Goal: Task Accomplishment & Management: Complete application form

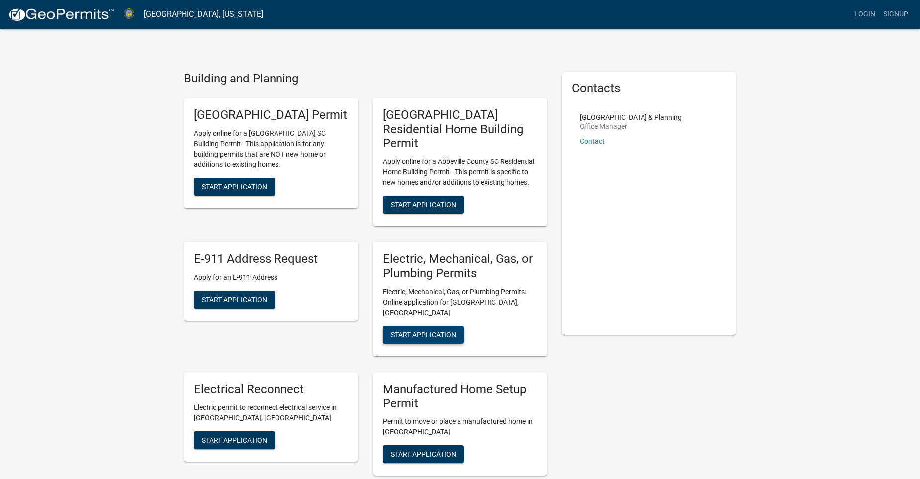
click at [421, 331] on span "Start Application" at bounding box center [423, 335] width 65 height 8
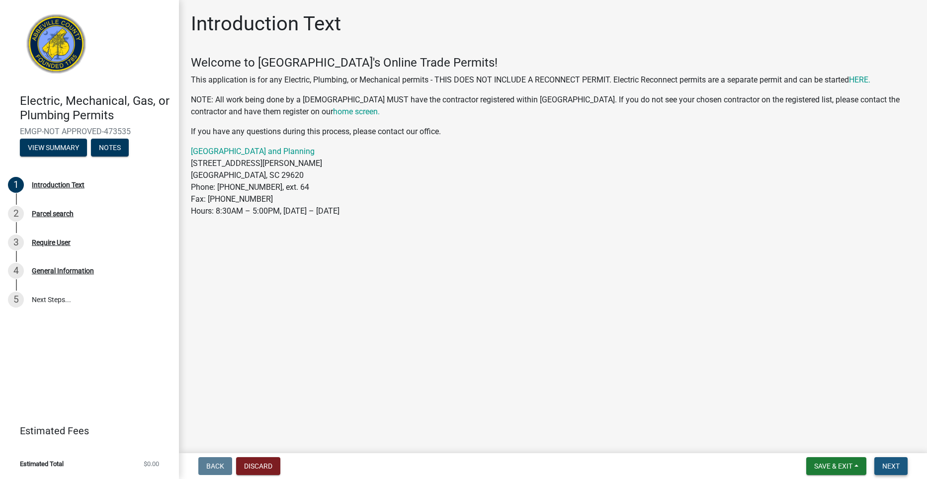
click at [894, 466] on span "Next" at bounding box center [891, 466] width 17 height 8
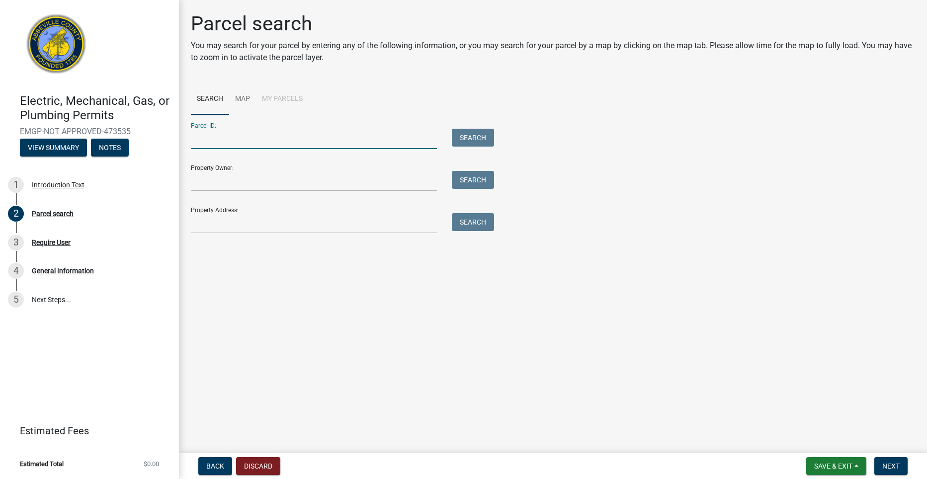
click at [296, 141] on input "Parcel ID:" at bounding box center [314, 139] width 246 height 20
type input "114-00-00-005"
click at [472, 140] on button "Search" at bounding box center [473, 138] width 42 height 18
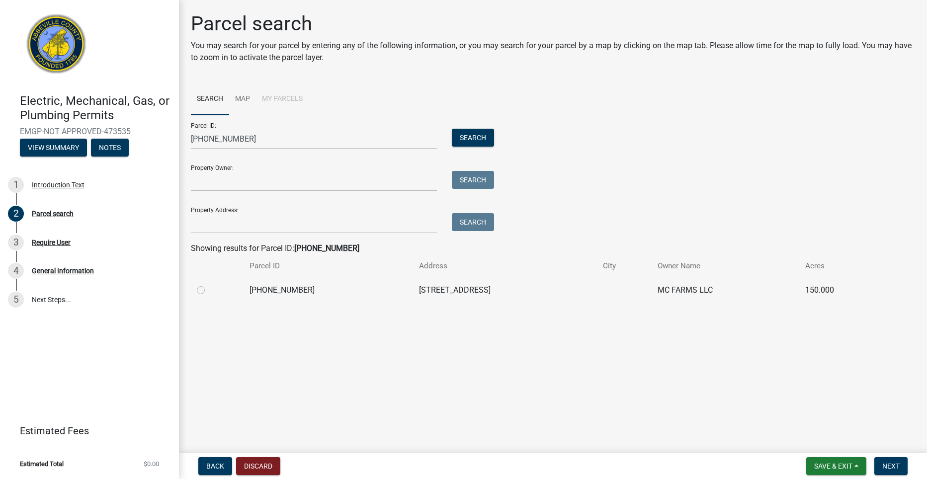
click at [209, 284] on label at bounding box center [209, 284] width 0 height 0
click at [209, 288] on input "radio" at bounding box center [212, 287] width 6 height 6
radio input "true"
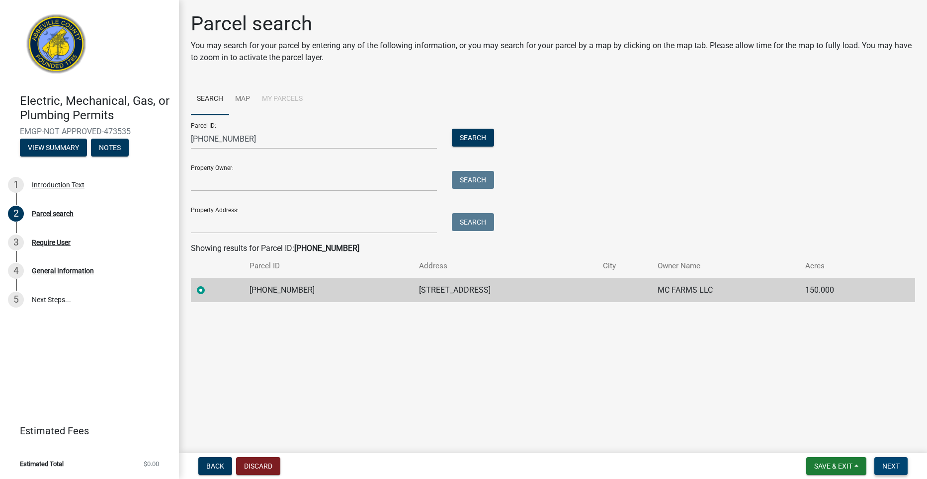
click at [892, 464] on span "Next" at bounding box center [891, 466] width 17 height 8
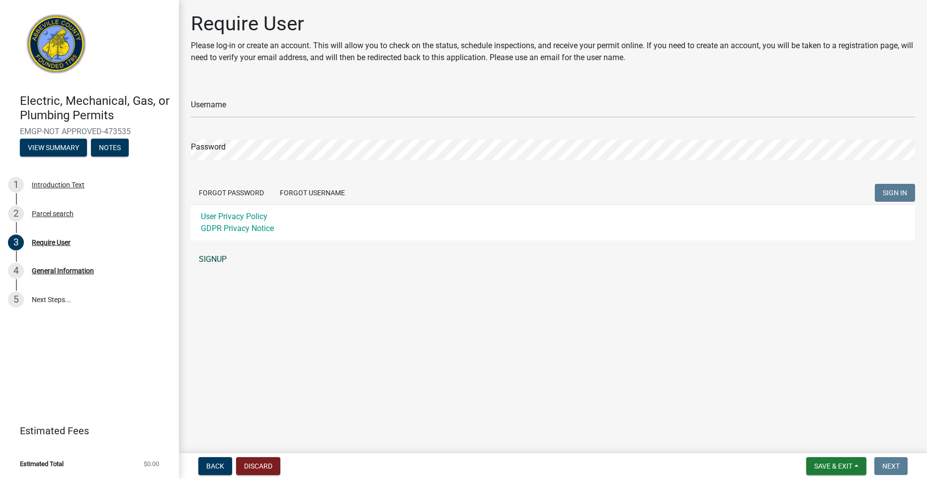
click at [219, 259] on link "SIGNUP" at bounding box center [553, 260] width 724 height 20
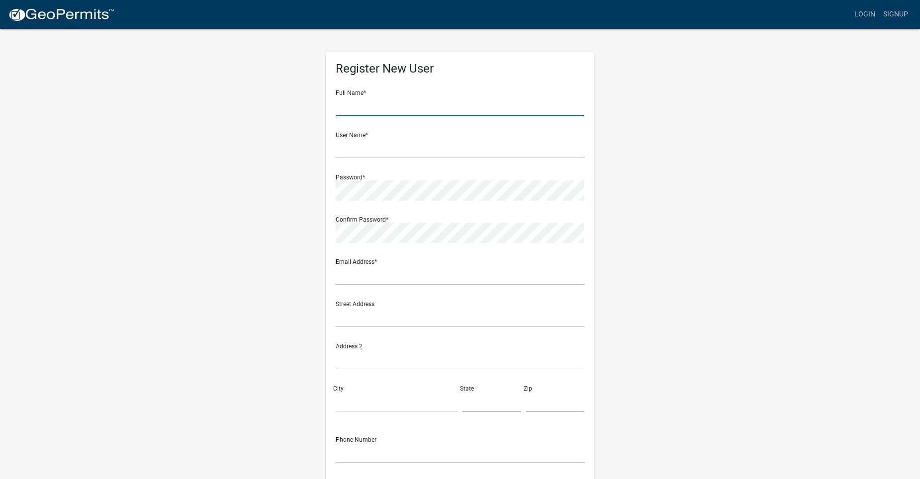
click at [396, 108] on input "text" at bounding box center [460, 106] width 249 height 20
type input "Jarad Blake Fullbright"
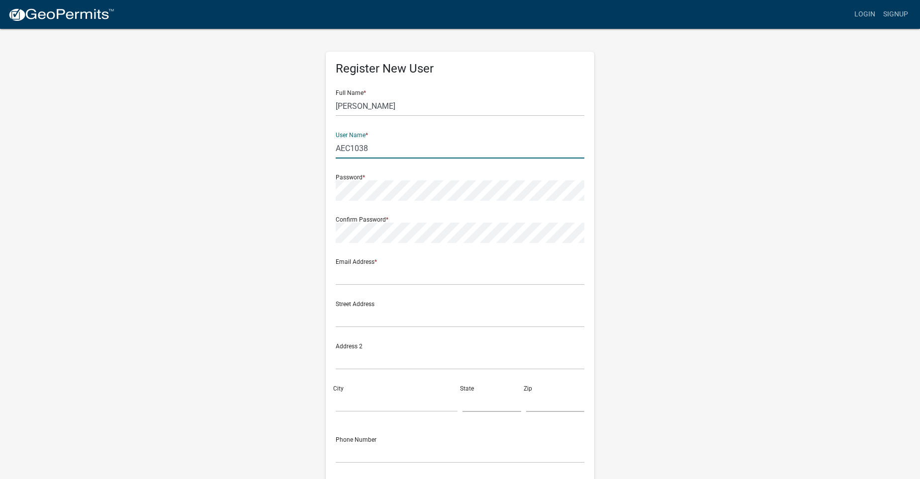
type input "AEC1038"
type input "lindy@americanelectricalsc.com"
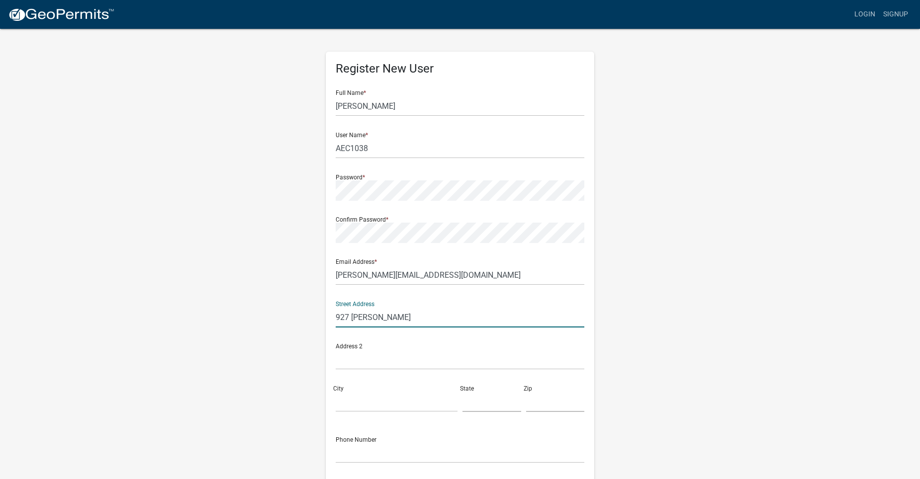
type input "927 Simpson Rd"
type input "Belton"
type input "S"
type input "Belton"
type input "SC"
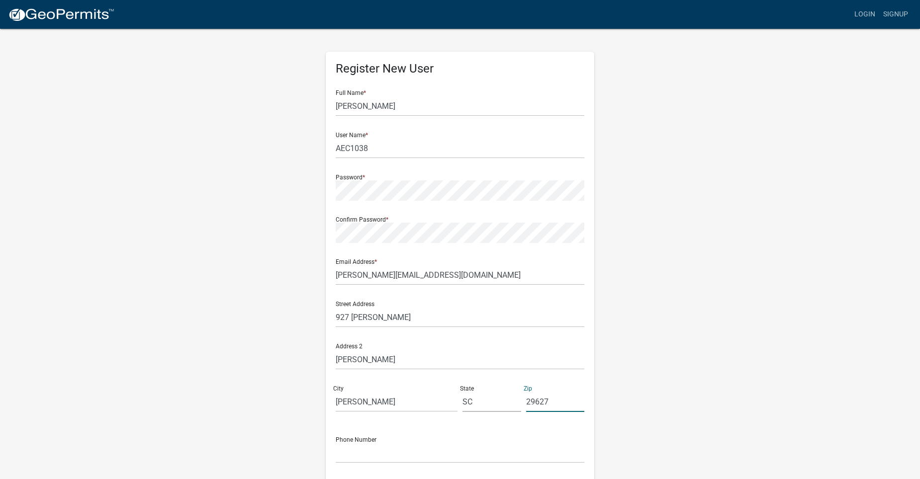
type input "29627"
drag, startPoint x: 362, startPoint y: 359, endPoint x: 326, endPoint y: 365, distance: 36.3
click at [326, 365] on div "Register New User Full Name * Jarad Blake Fullbright User Name * AEC1038 Passwo…" at bounding box center [460, 289] width 269 height 475
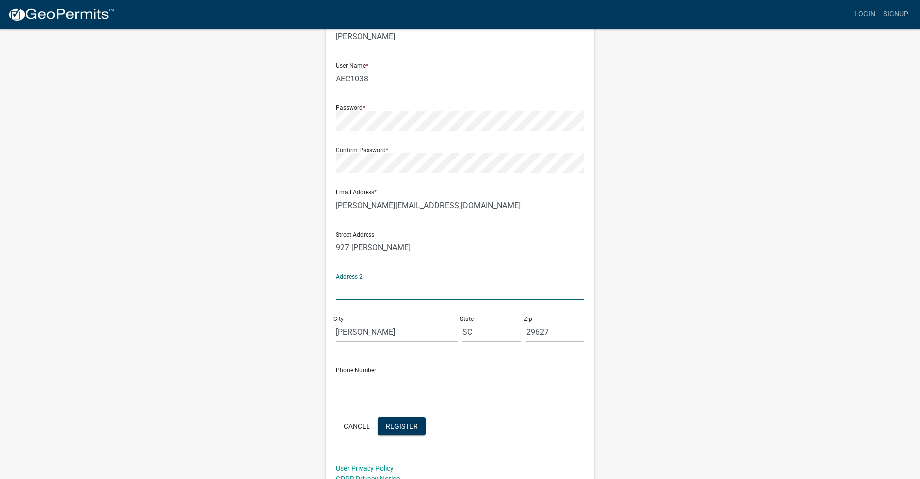
scroll to position [81, 0]
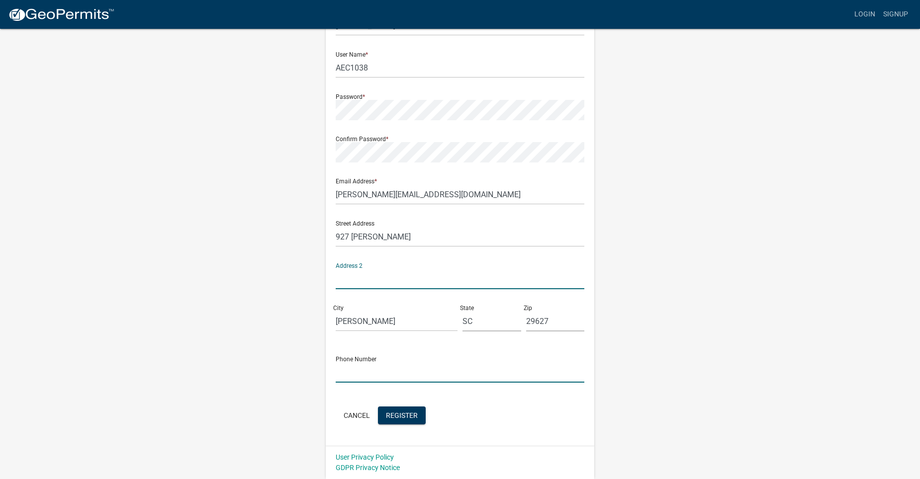
click at [359, 372] on input "text" at bounding box center [460, 372] width 249 height 20
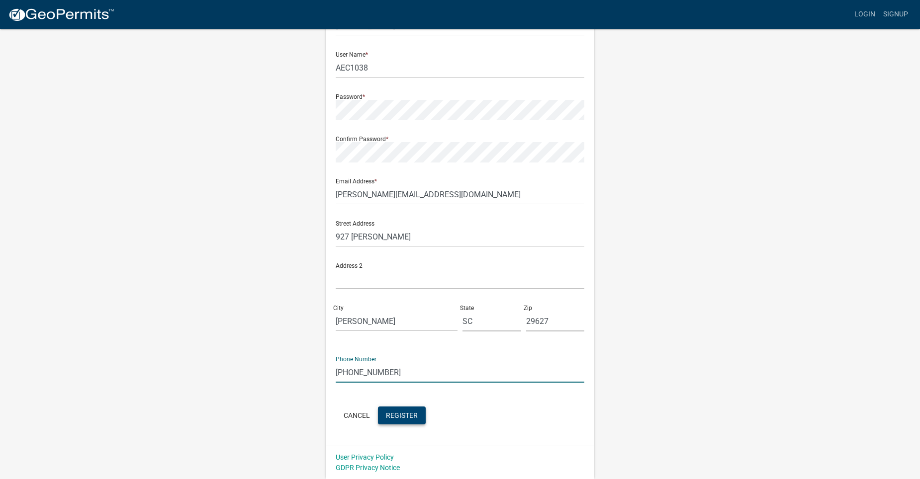
type input "864-314-3966"
click at [407, 422] on button "Register" at bounding box center [402, 416] width 48 height 18
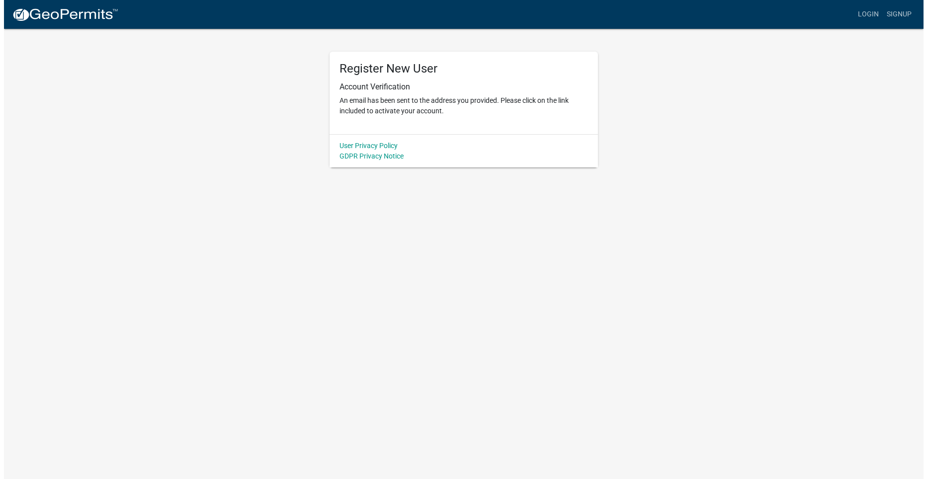
scroll to position [0, 0]
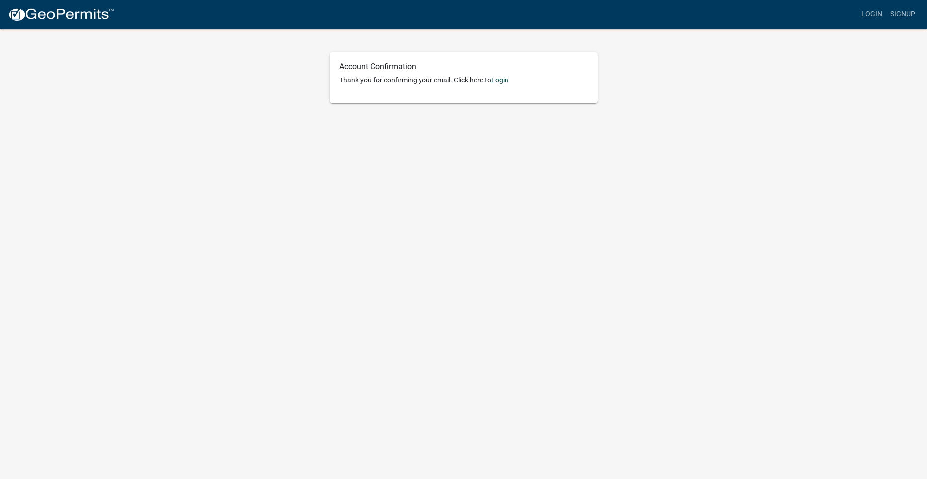
click at [502, 81] on link "Login" at bounding box center [499, 80] width 17 height 8
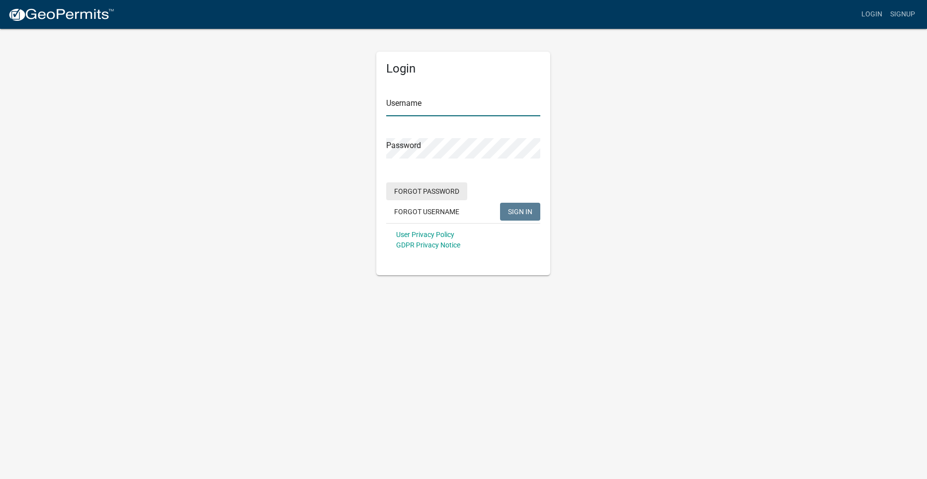
type input "AEC1038"
click at [522, 207] on span "SIGN IN" at bounding box center [520, 211] width 24 height 8
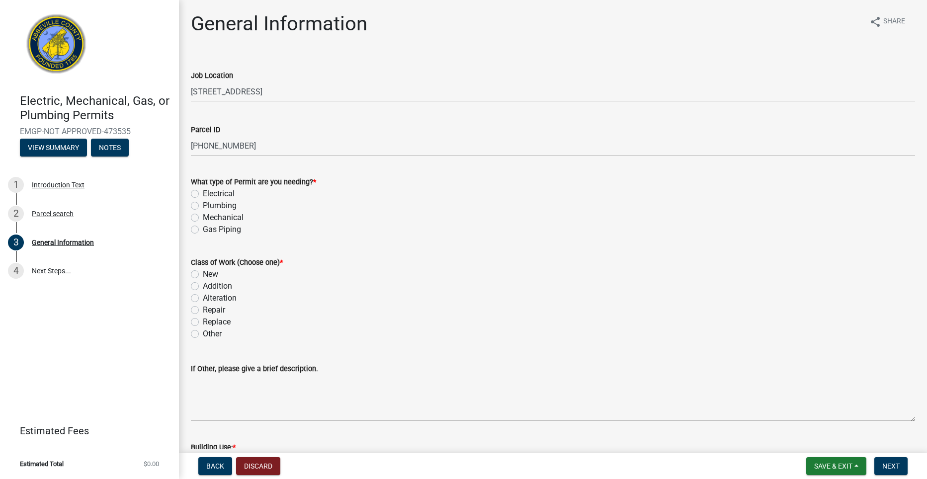
click at [203, 195] on label "Electrical" at bounding box center [219, 194] width 32 height 12
click at [203, 194] on input "Electrical" at bounding box center [206, 191] width 6 height 6
radio input "true"
click at [203, 323] on label "Replace" at bounding box center [217, 322] width 28 height 12
click at [203, 323] on input "Replace" at bounding box center [206, 319] width 6 height 6
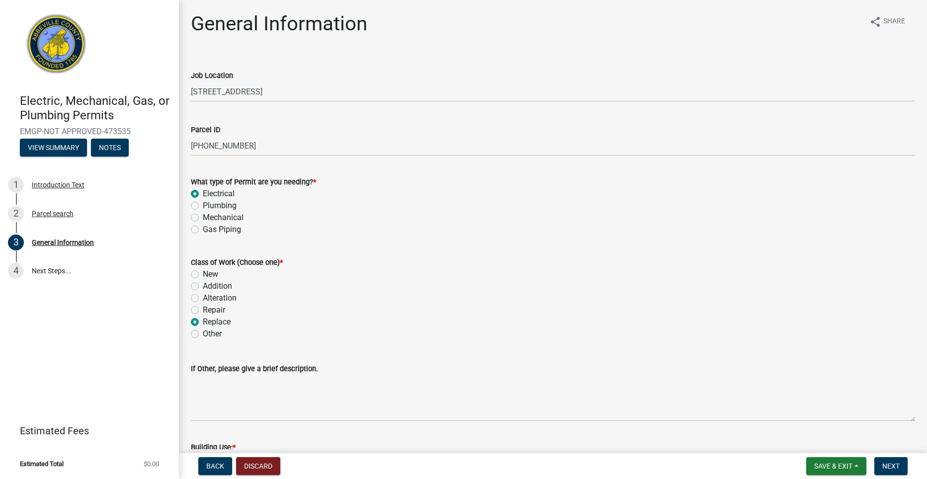
radio input "true"
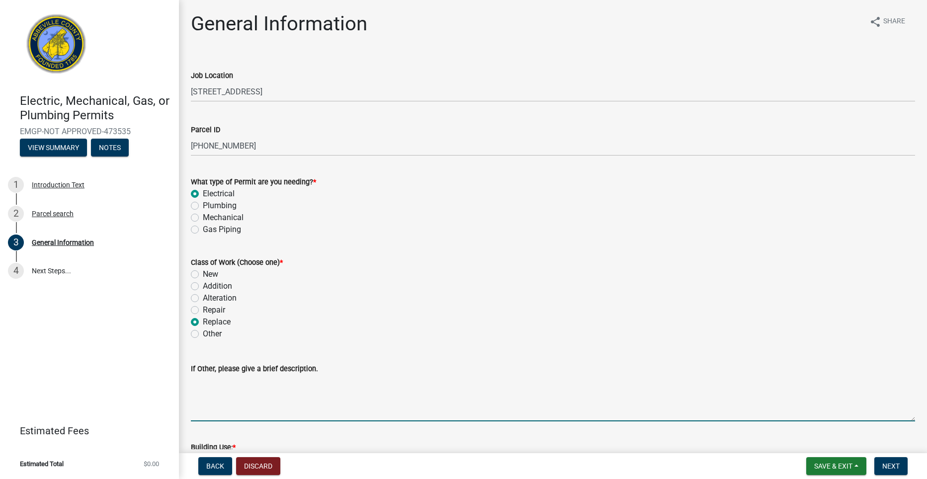
click at [300, 410] on textarea "If Other, please give a brief description." at bounding box center [553, 398] width 724 height 47
type textarea "Install new meter. 200 amps. 4 circuits"
click at [899, 466] on span "Next" at bounding box center [891, 466] width 17 height 8
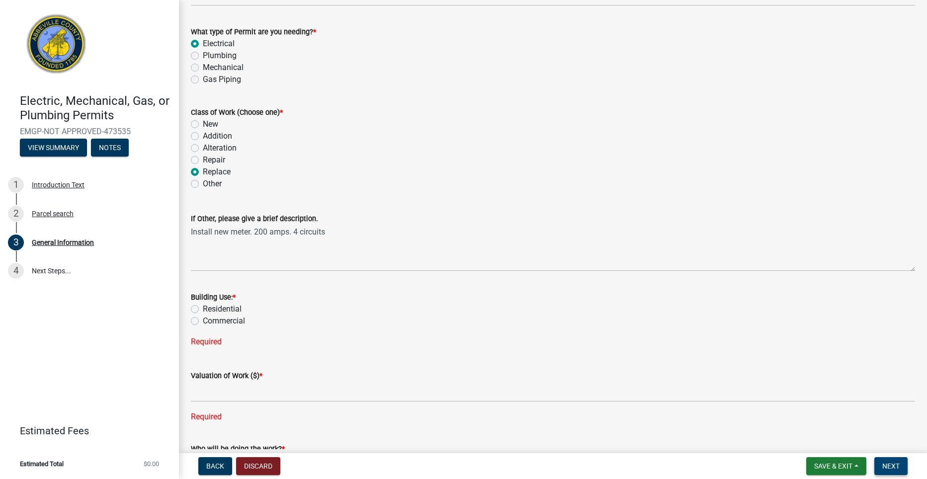
scroll to position [199, 0]
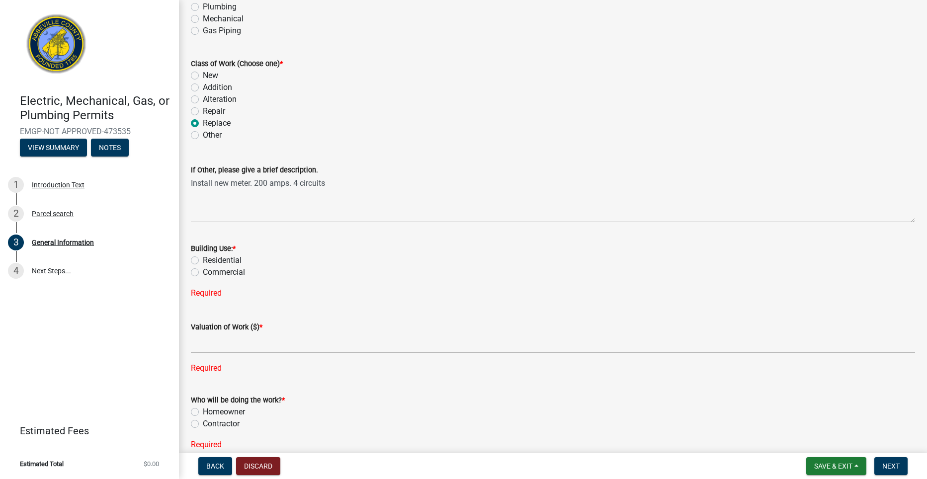
click at [203, 261] on label "Residential" at bounding box center [222, 261] width 39 height 12
click at [203, 261] on input "Residential" at bounding box center [206, 258] width 6 height 6
radio input "true"
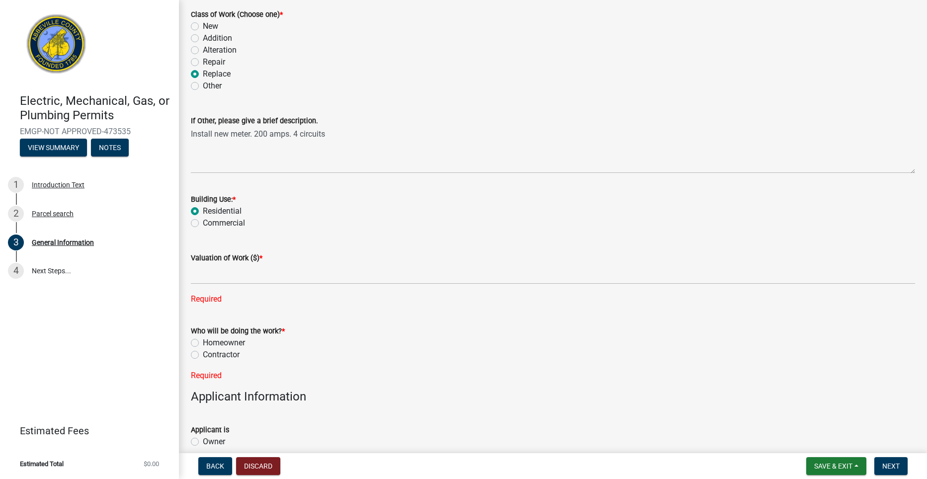
scroll to position [249, 0]
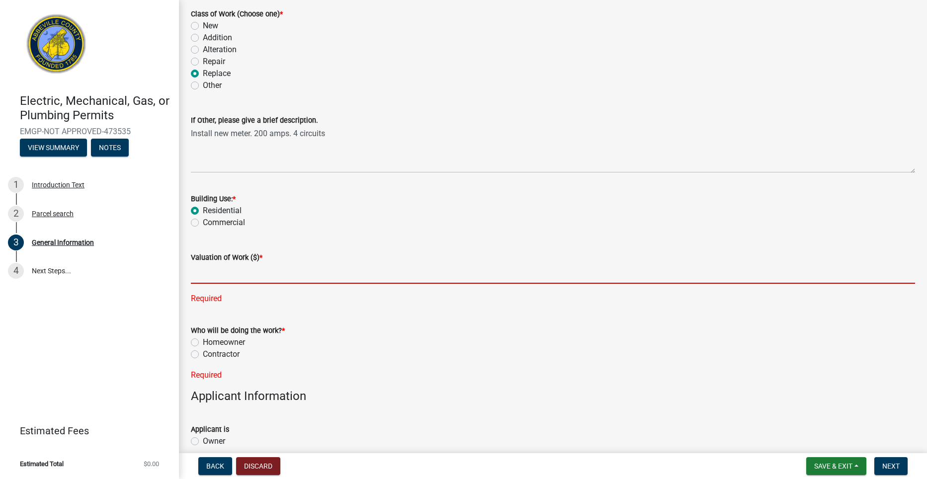
click at [286, 278] on input "text" at bounding box center [553, 274] width 724 height 20
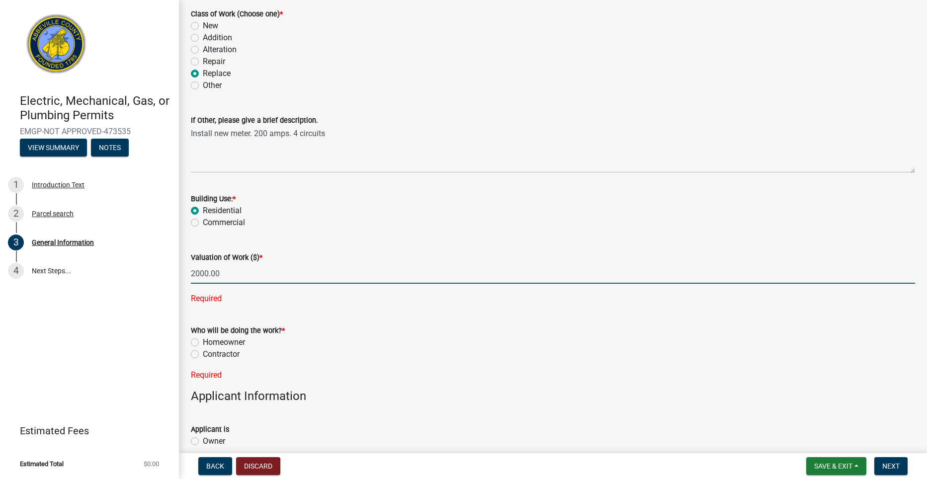
type input "2000"
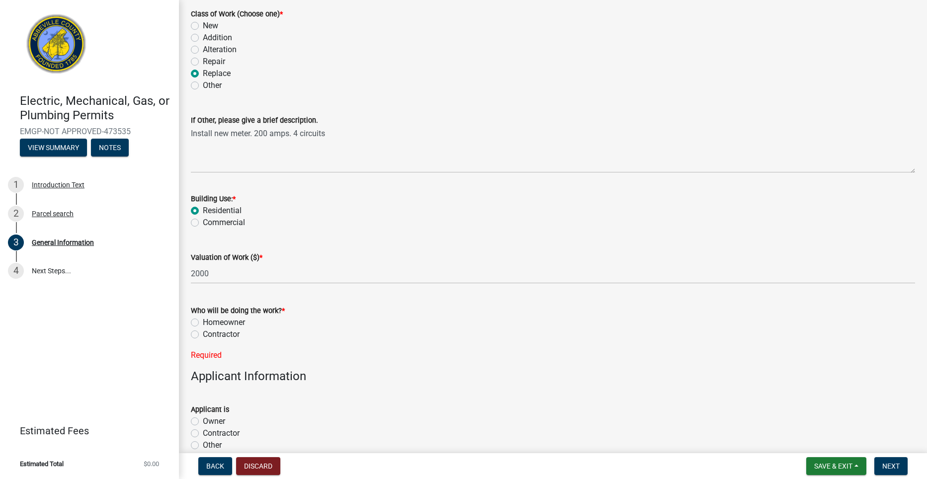
click at [195, 353] on div "Who will be doing the work? * Homeowner Contractor Required" at bounding box center [553, 327] width 724 height 69
click at [203, 333] on label "Contractor" at bounding box center [221, 335] width 37 height 12
click at [203, 333] on input "Contractor" at bounding box center [206, 332] width 6 height 6
radio input "true"
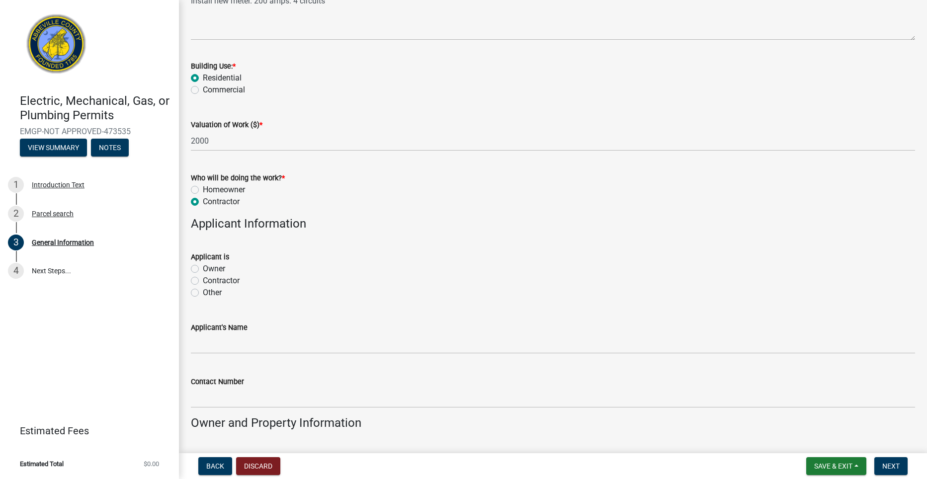
scroll to position [398, 0]
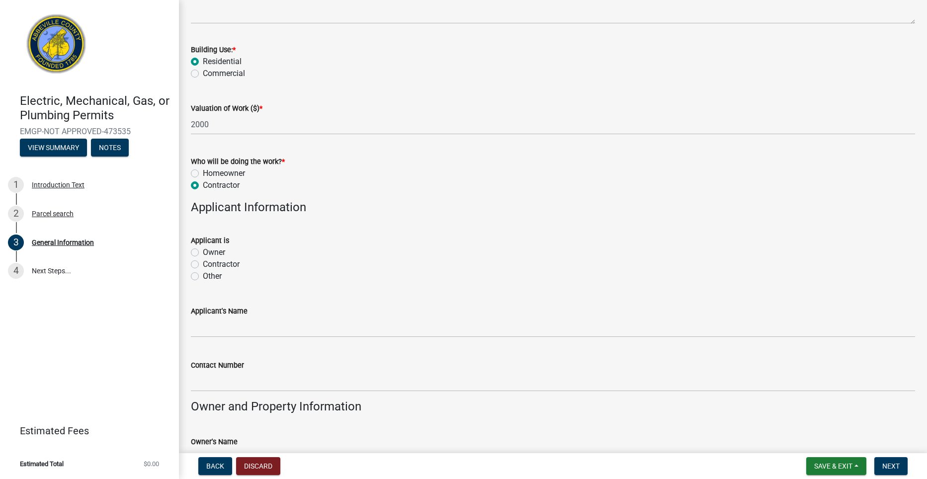
click at [199, 264] on div "Contractor" at bounding box center [553, 265] width 724 height 12
click at [203, 266] on label "Contractor" at bounding box center [221, 265] width 37 height 12
click at [203, 265] on input "Contractor" at bounding box center [206, 262] width 6 height 6
radio input "true"
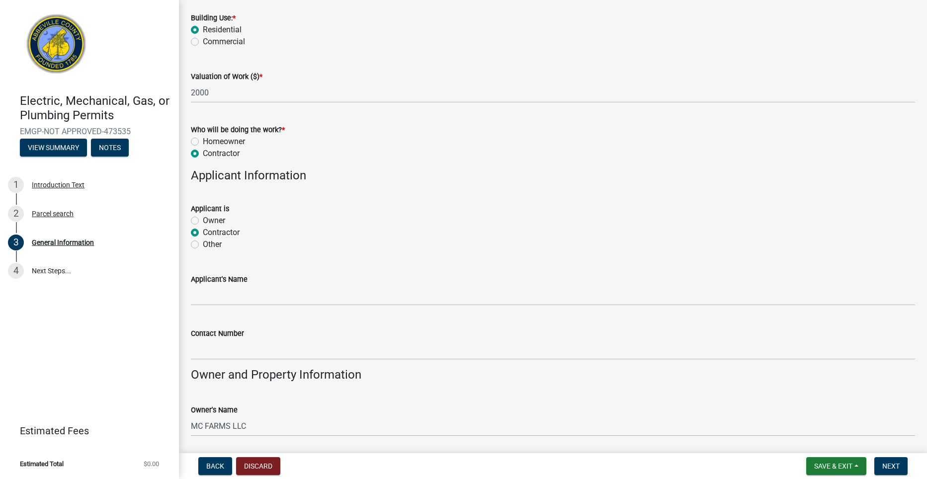
scroll to position [448, 0]
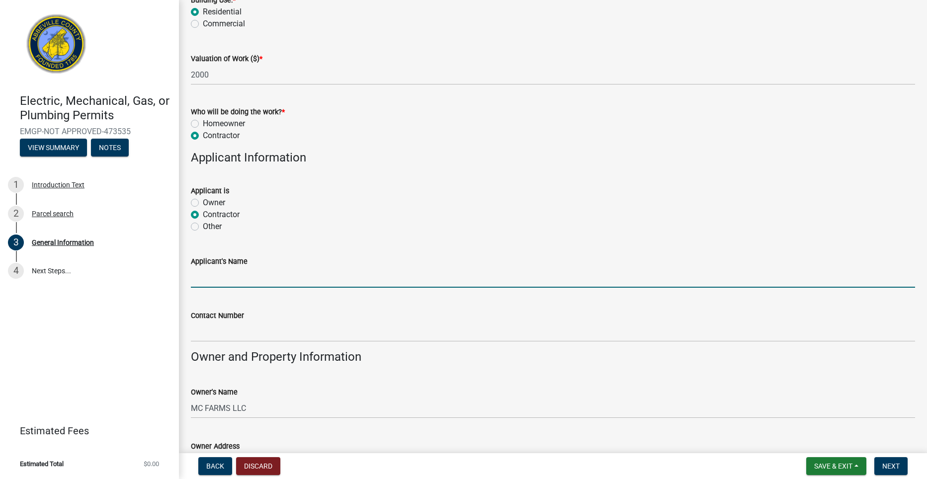
click at [270, 279] on input "Applicant's Name" at bounding box center [553, 278] width 724 height 20
type input "American Electrical Contractors, LLC-Jarad Blake Fullbright"
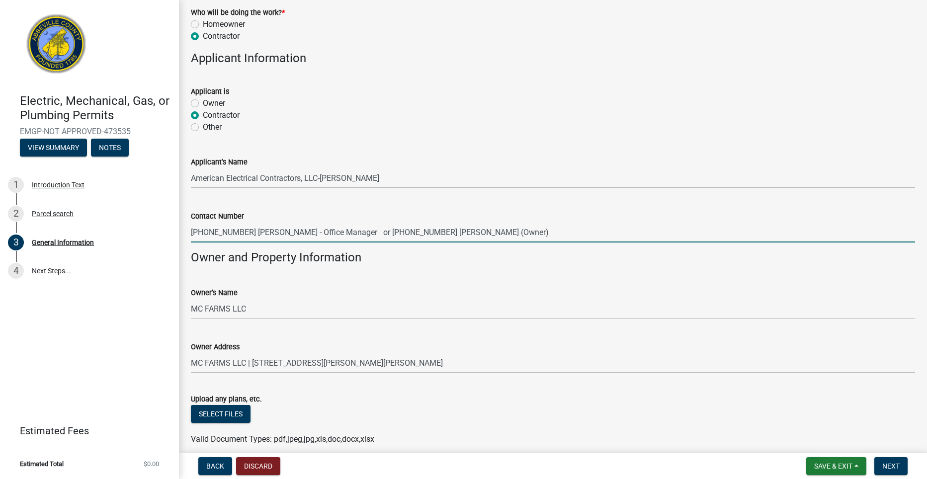
scroll to position [591, 0]
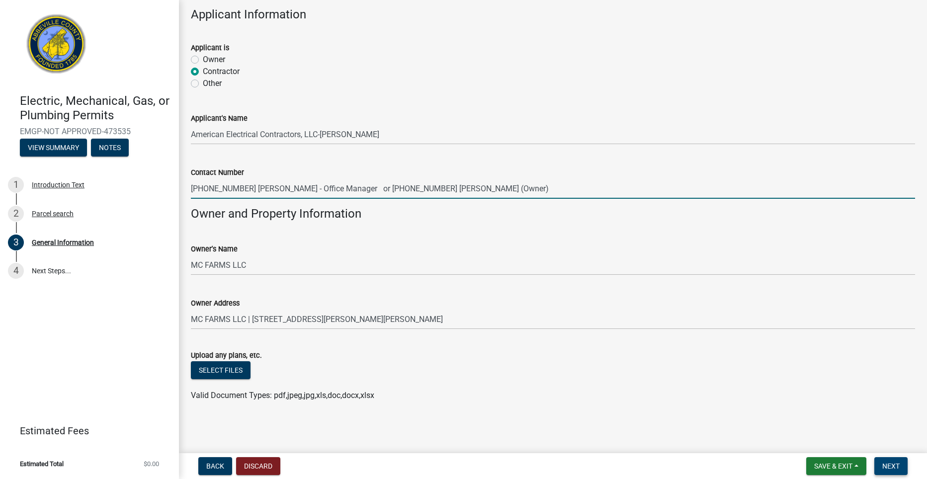
click at [891, 466] on span "Next" at bounding box center [891, 466] width 17 height 8
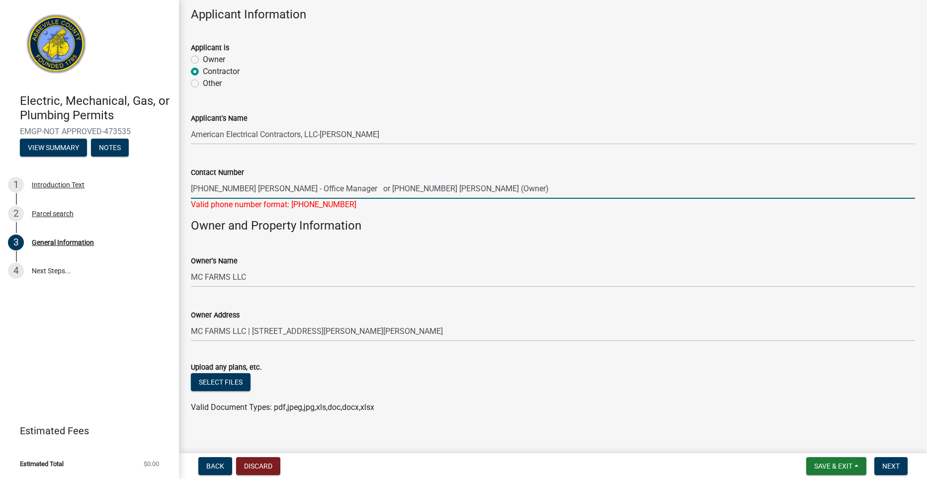
drag, startPoint x: 509, startPoint y: 187, endPoint x: 243, endPoint y: 192, distance: 266.1
click at [243, 192] on input "864-314-3966 Lindy Fullbright - Office Manager or 864-704-4632 Jarad Fullbright…" at bounding box center [553, 189] width 724 height 20
type input "864-314-3966"
click at [899, 459] on button "Next" at bounding box center [891, 466] width 33 height 18
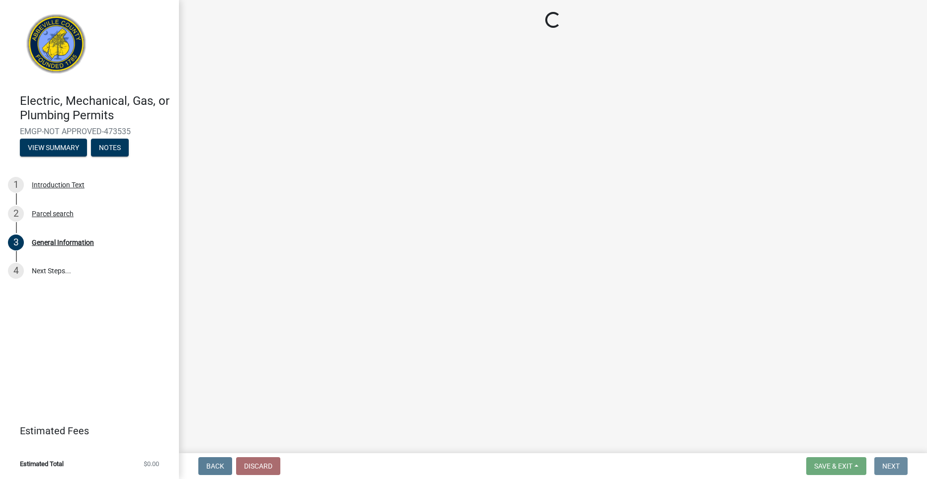
scroll to position [0, 0]
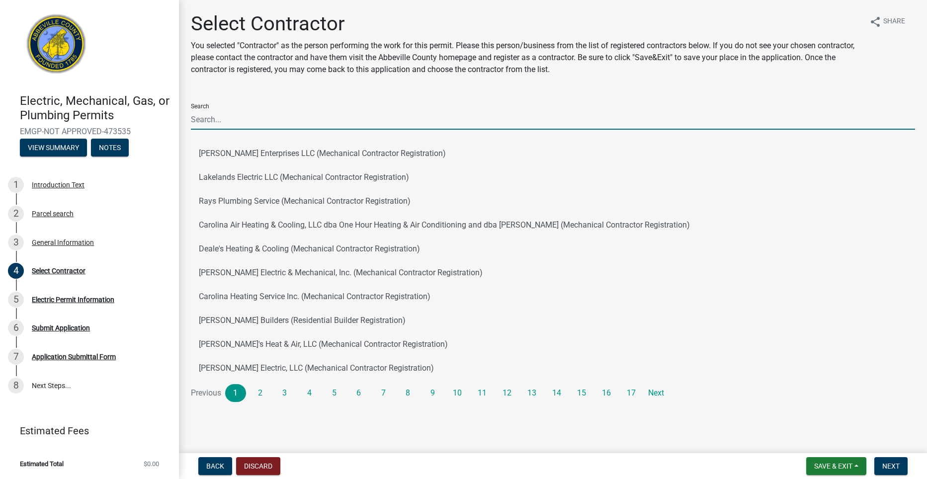
click at [285, 117] on input "Search" at bounding box center [553, 119] width 724 height 20
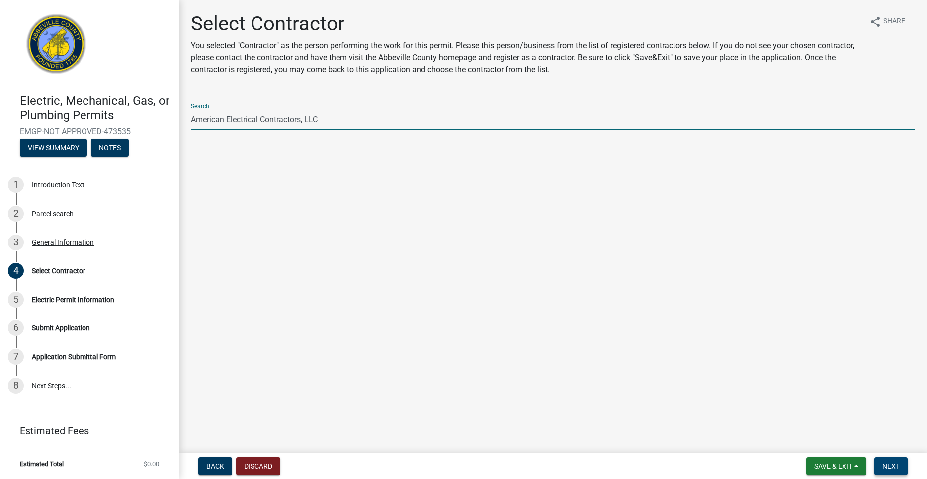
type input "American Electrical Contractors, LLC"
click at [890, 468] on span "Next" at bounding box center [891, 466] width 17 height 8
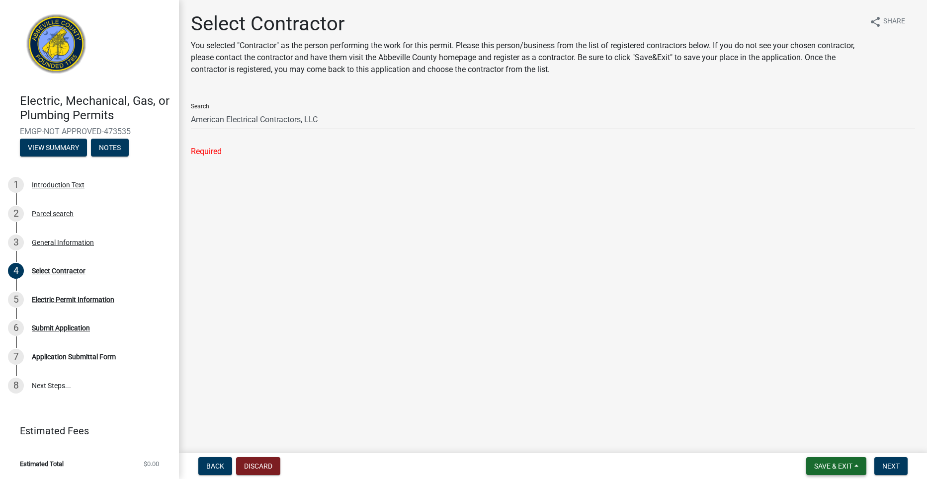
click at [814, 465] on span "Save & Exit" at bounding box center [833, 466] width 38 height 8
click at [809, 418] on button "Save" at bounding box center [827, 417] width 80 height 24
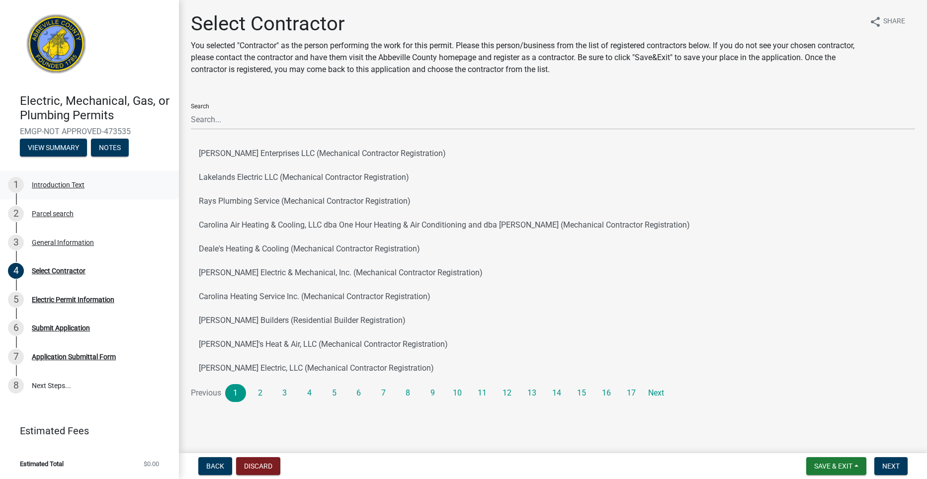
click at [55, 185] on div "Introduction Text" at bounding box center [58, 184] width 53 height 7
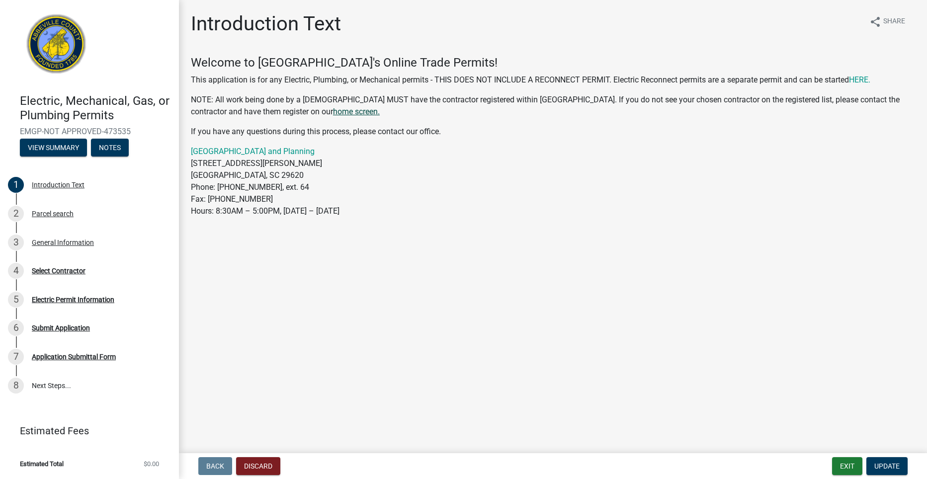
click at [333, 110] on link "home screen." at bounding box center [356, 111] width 47 height 9
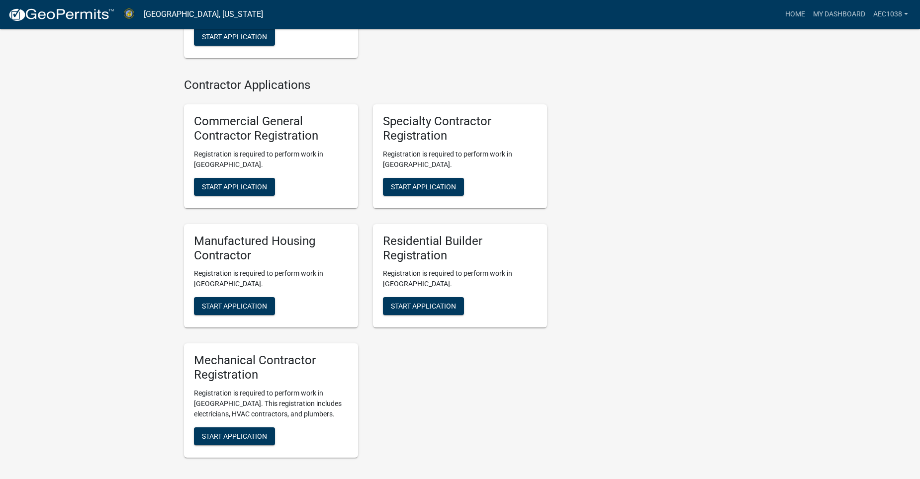
scroll to position [795, 0]
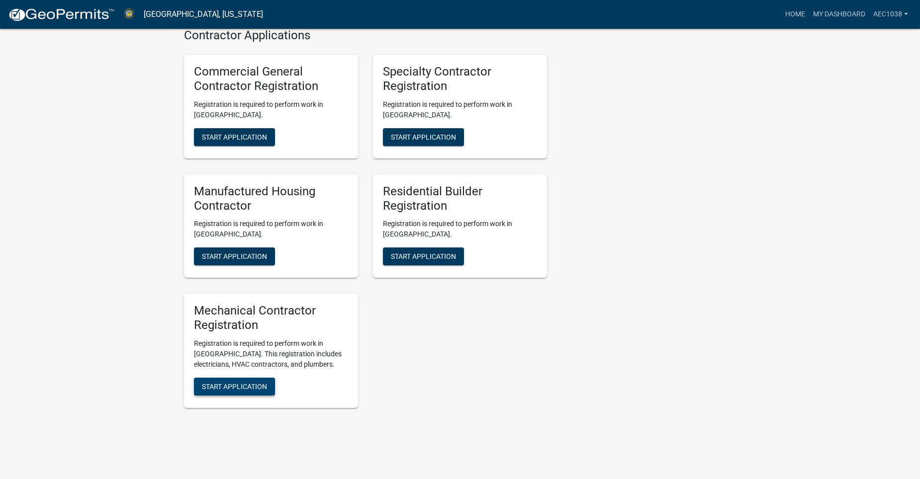
click at [258, 383] on span "Start Application" at bounding box center [234, 387] width 65 height 8
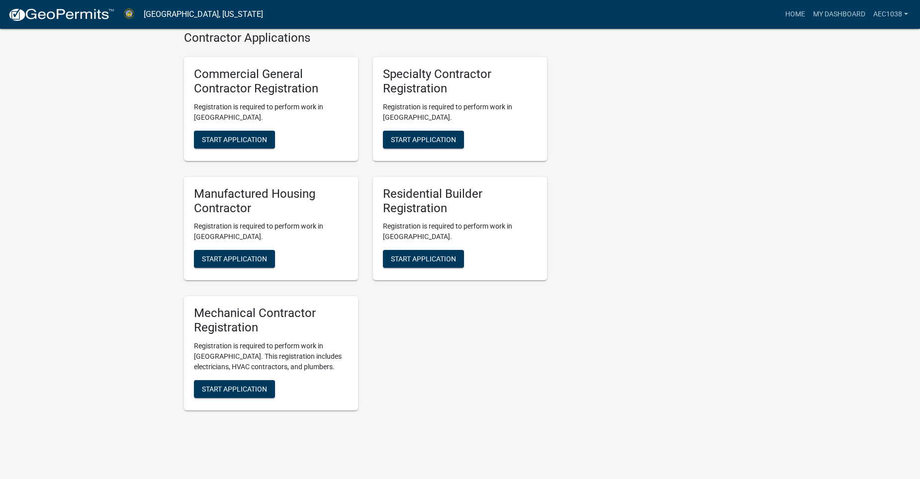
scroll to position [795, 0]
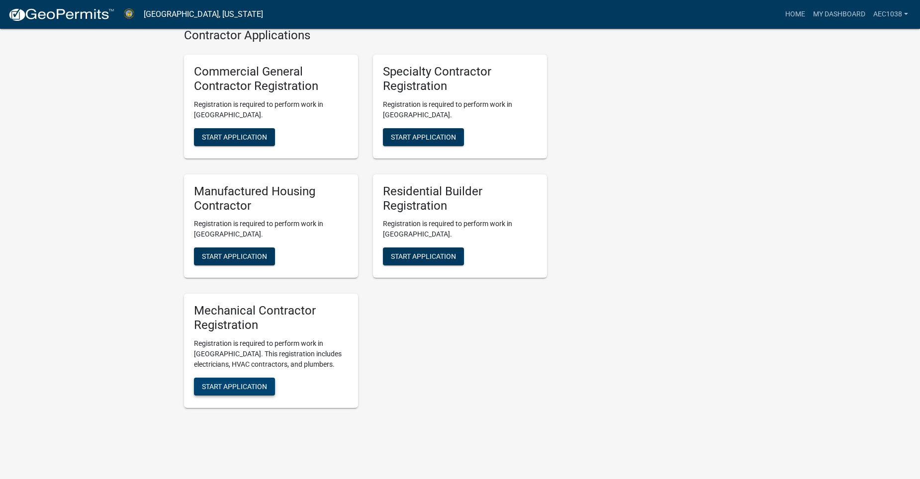
click at [259, 383] on span "Start Application" at bounding box center [234, 387] width 65 height 8
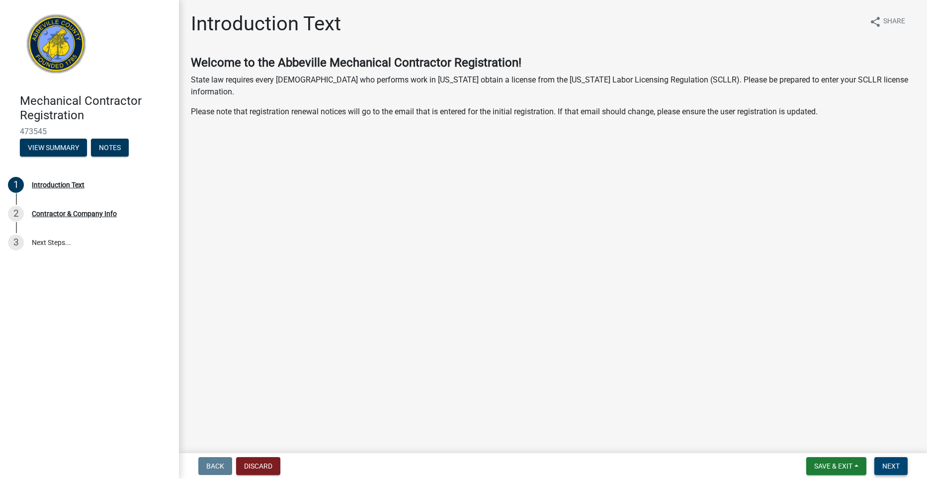
click at [897, 461] on button "Next" at bounding box center [891, 466] width 33 height 18
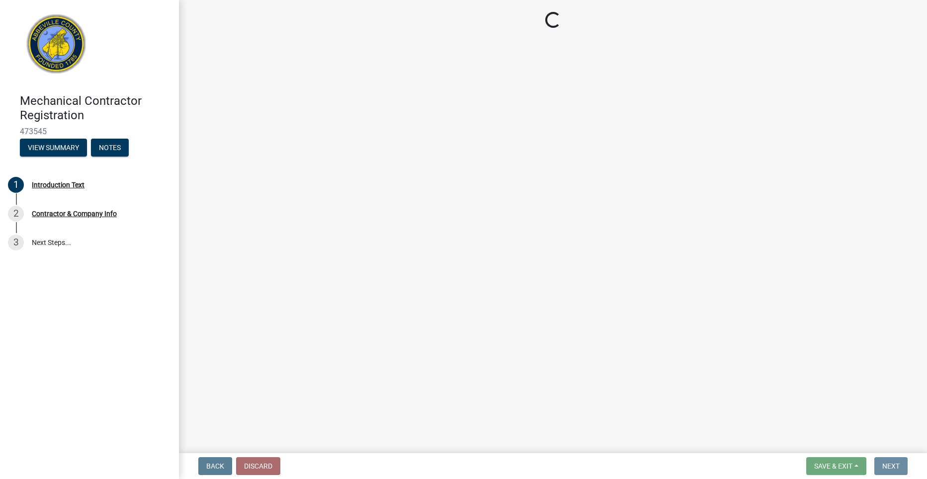
select select "SC"
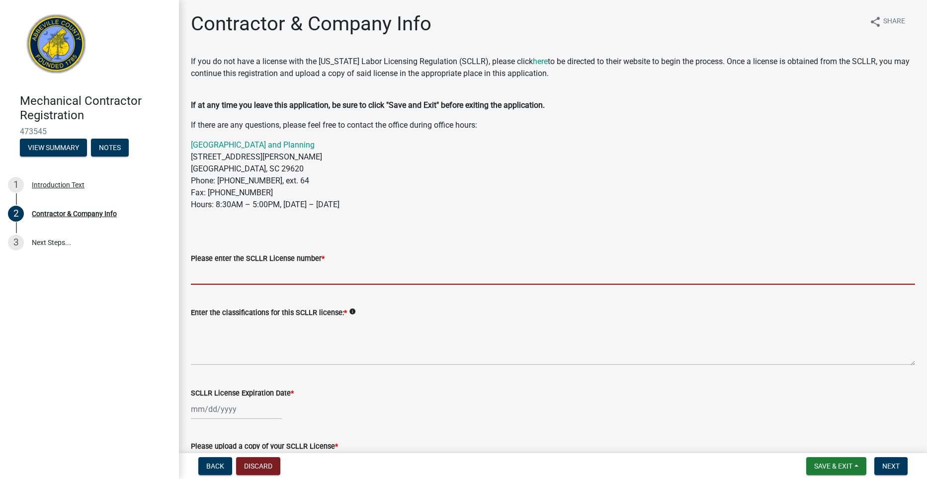
click at [280, 283] on input "Please enter the SCLLR License number *" at bounding box center [553, 275] width 724 height 20
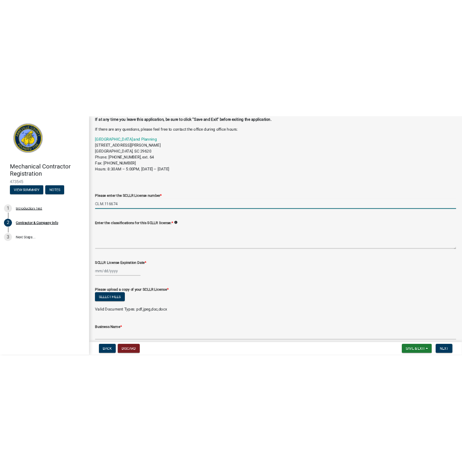
scroll to position [99, 0]
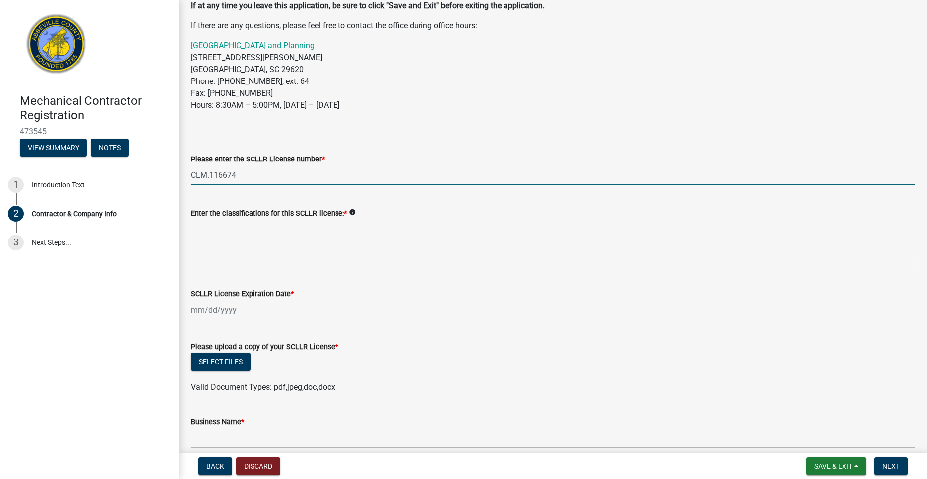
type input "CLM.116674"
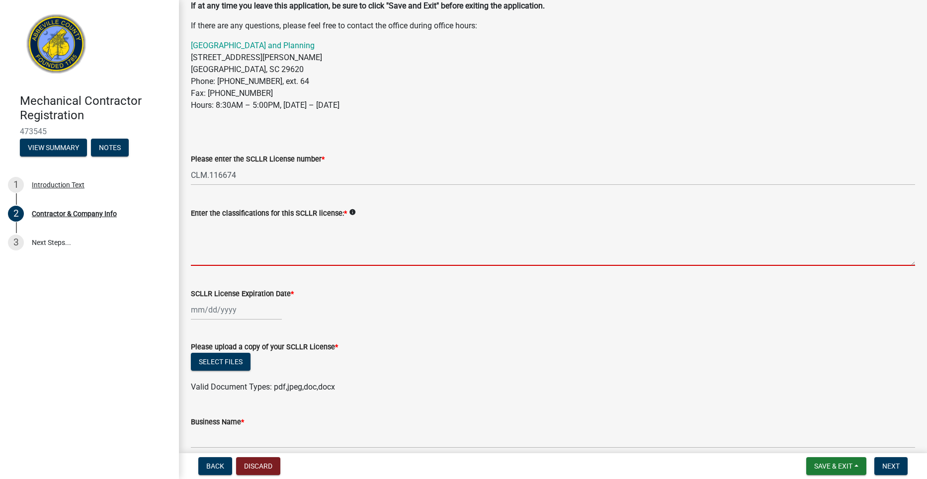
click at [258, 257] on textarea "Enter the classifications for this SCLLR license: *" at bounding box center [553, 242] width 724 height 47
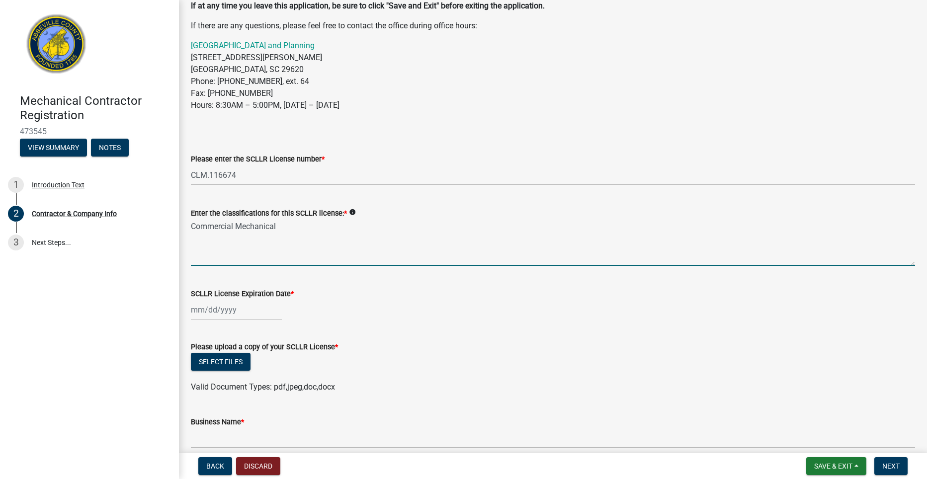
type textarea "Commercial Mechanical"
click at [201, 313] on div at bounding box center [236, 310] width 91 height 20
select select "9"
select select "2025"
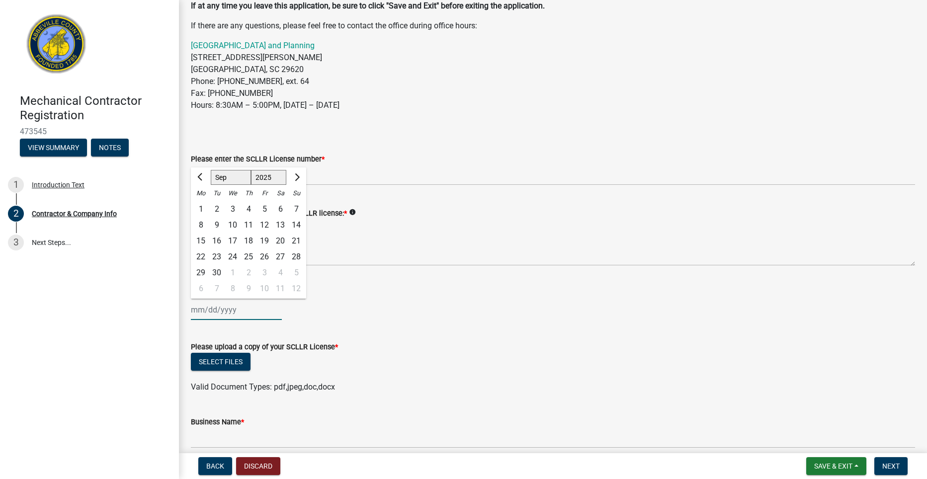
click at [269, 310] on input "SCLLR License Expiration Date *" at bounding box center [236, 310] width 91 height 20
click at [316, 309] on div "Jan Feb Mar Apr May Jun Jul Aug Sep Oct Nov Dec 1525 1526 1527 1528 1529 1530 1…" at bounding box center [553, 310] width 724 height 20
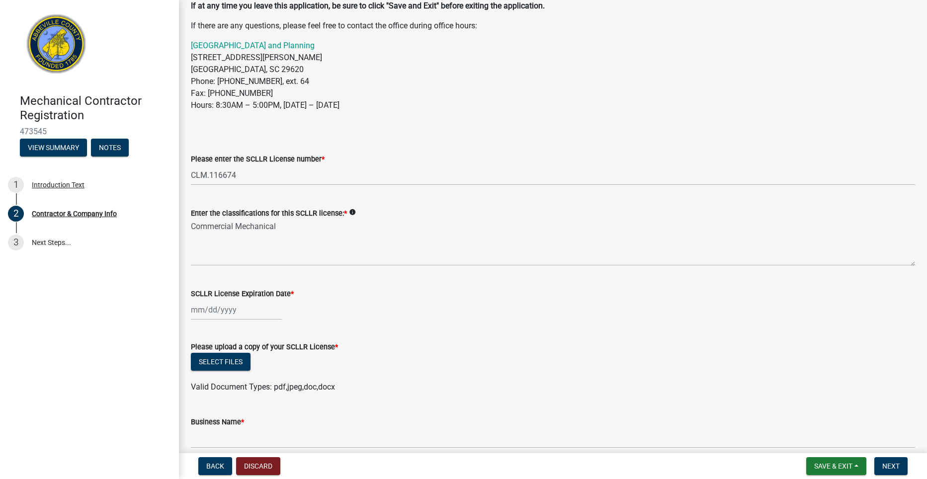
select select "9"
select select "2025"
click at [196, 310] on div "Jan Feb Mar Apr May Jun Jul Aug Sep Oct Nov Dec 1525 1526 1527 1528 1529 1530 1…" at bounding box center [236, 310] width 91 height 20
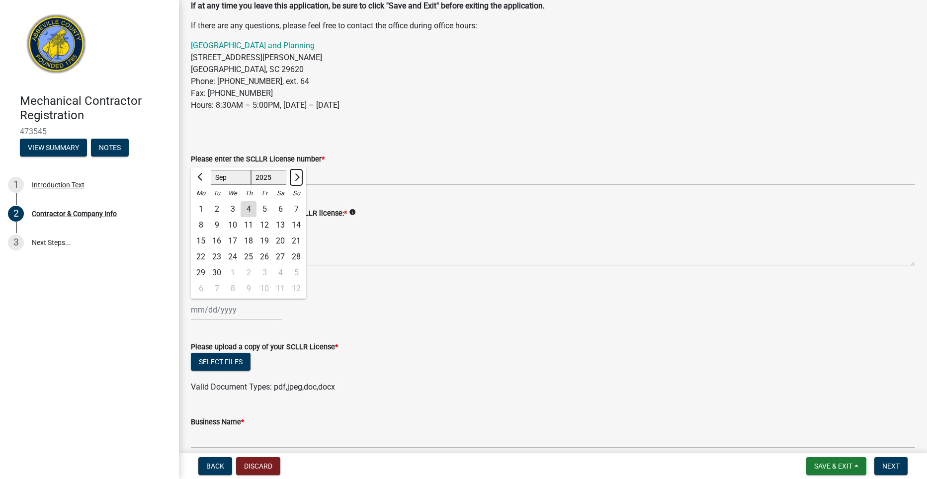
click at [295, 175] on span "Next month" at bounding box center [295, 177] width 7 height 7
select select "10"
click at [264, 270] on div "31" at bounding box center [265, 273] width 16 height 16
type input "10/31/2025"
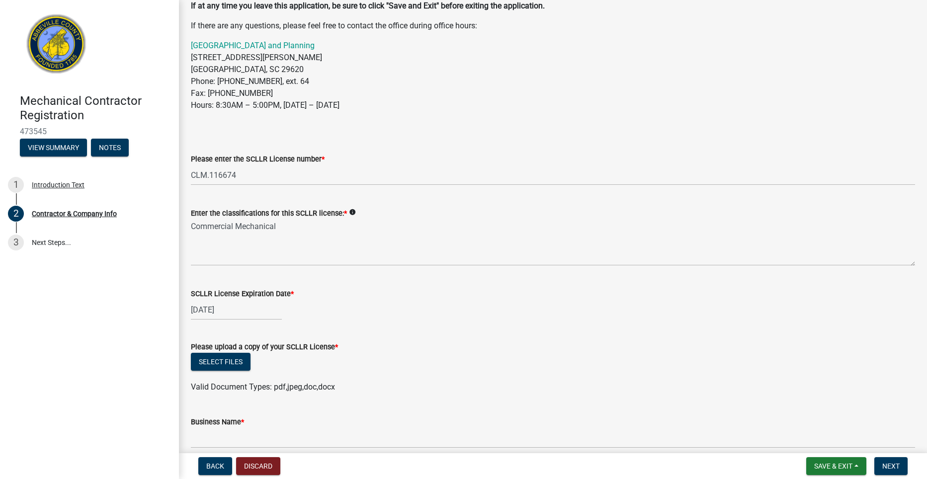
click at [393, 326] on wm-data-entity-input "SCLLR License Expiration Date * 10/31/2025" at bounding box center [553, 301] width 724 height 55
click at [228, 366] on button "Select files" at bounding box center [221, 362] width 60 height 18
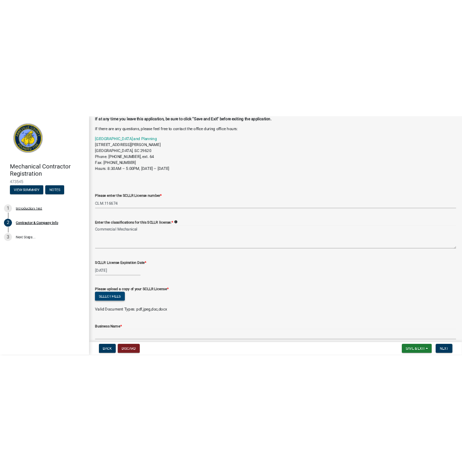
scroll to position [159, 0]
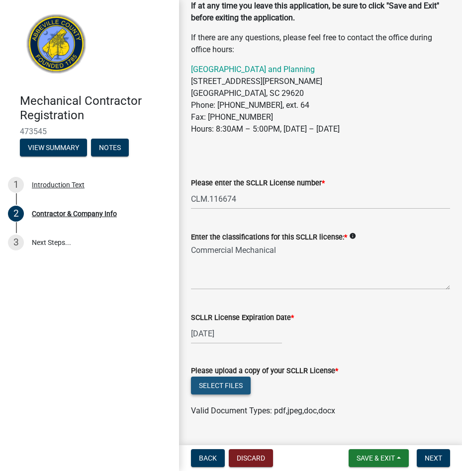
click at [206, 382] on button "Select files" at bounding box center [221, 386] width 60 height 18
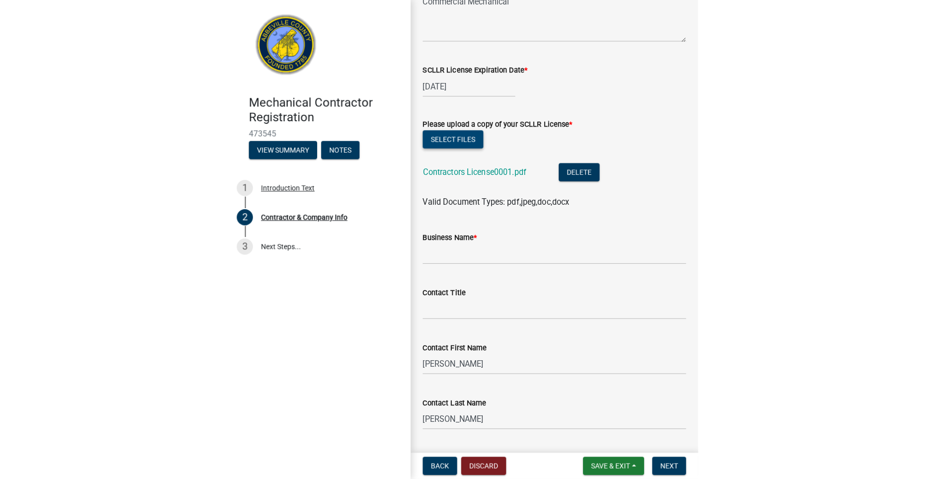
scroll to position [324, 0]
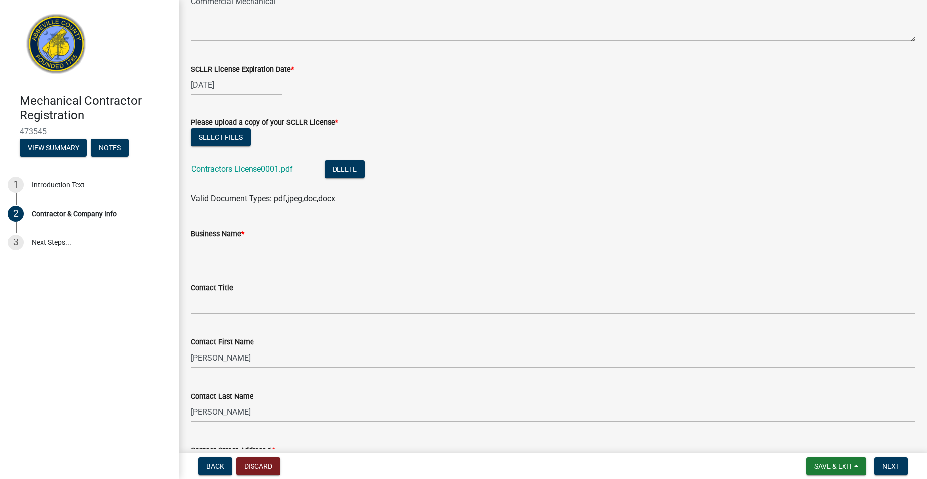
click at [250, 262] on wm-data-entity-input "Business Name *" at bounding box center [553, 241] width 724 height 54
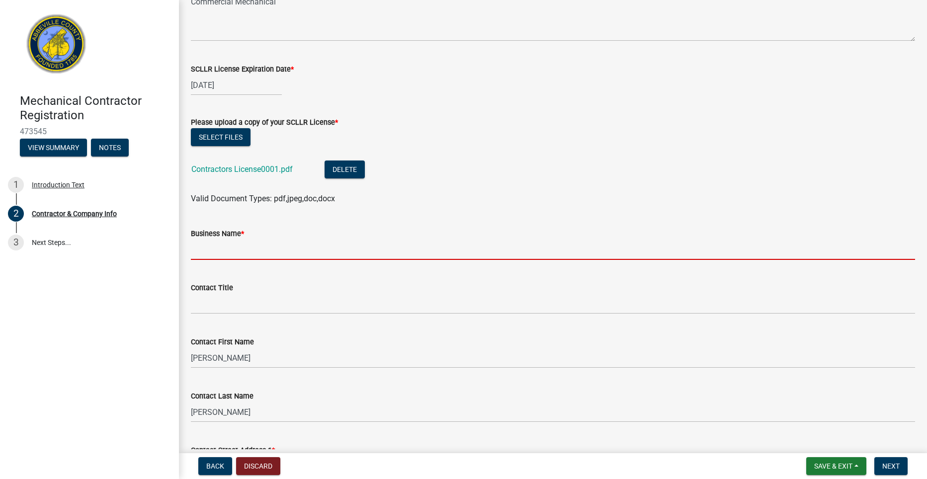
click at [253, 256] on input "Business Name *" at bounding box center [553, 250] width 724 height 20
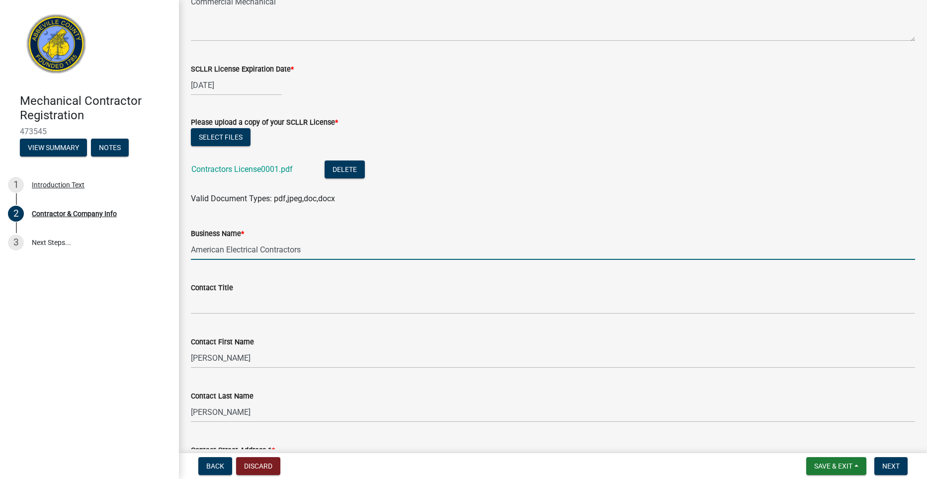
click at [368, 242] on input "American Electrical Contractors" at bounding box center [553, 250] width 724 height 20
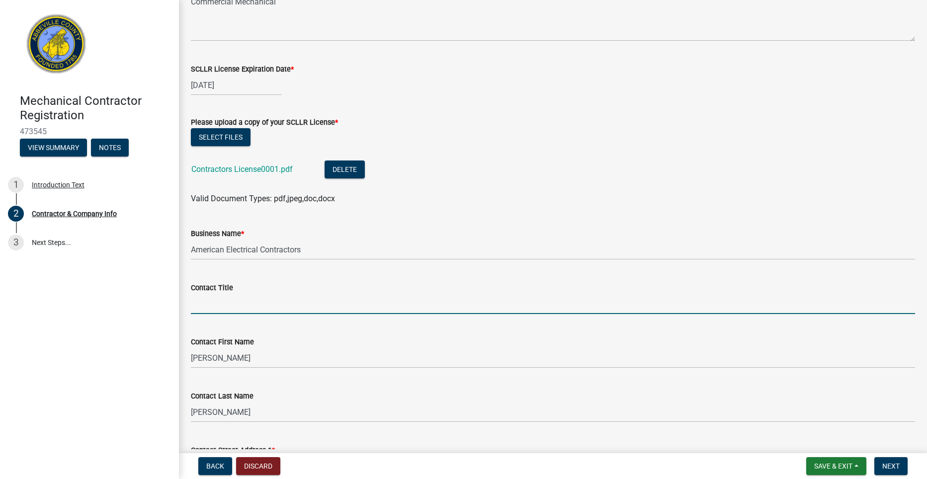
click at [286, 301] on input "Contact Title" at bounding box center [553, 304] width 724 height 20
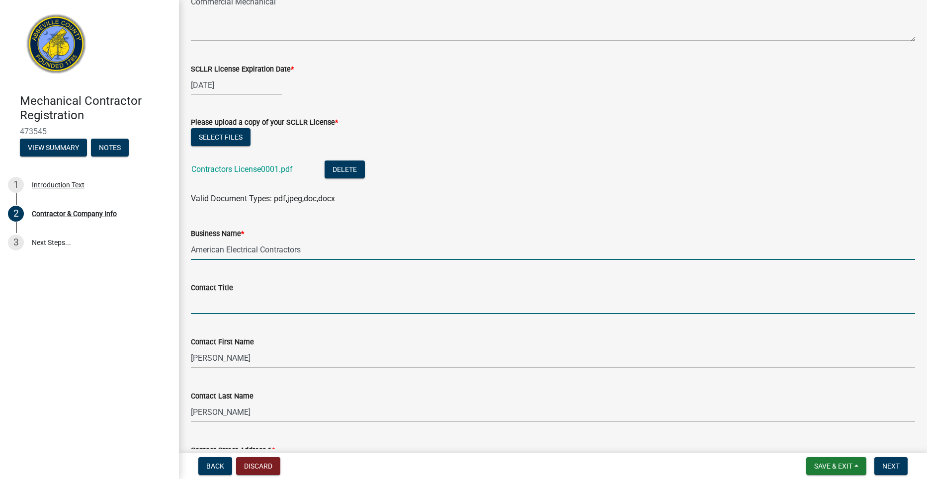
click at [317, 255] on input "American Electrical Contractors" at bounding box center [553, 250] width 724 height 20
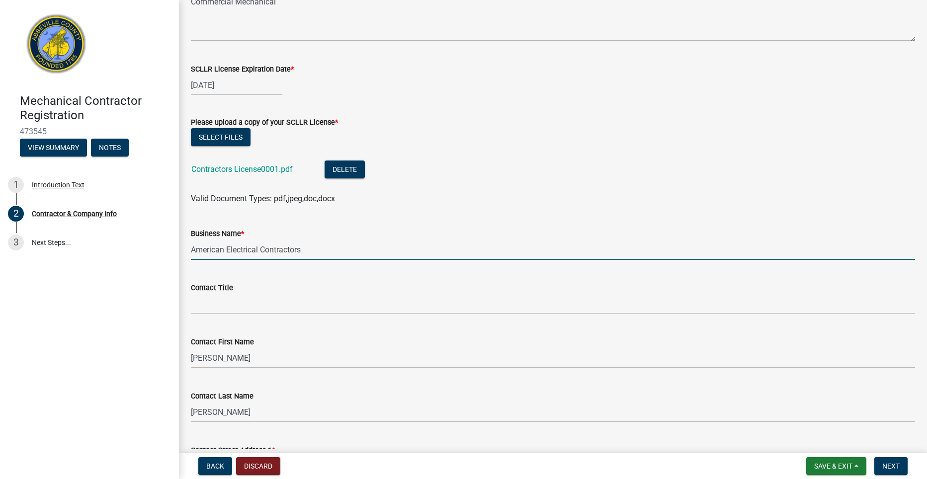
type input "American Electrical Contractors, LLC"
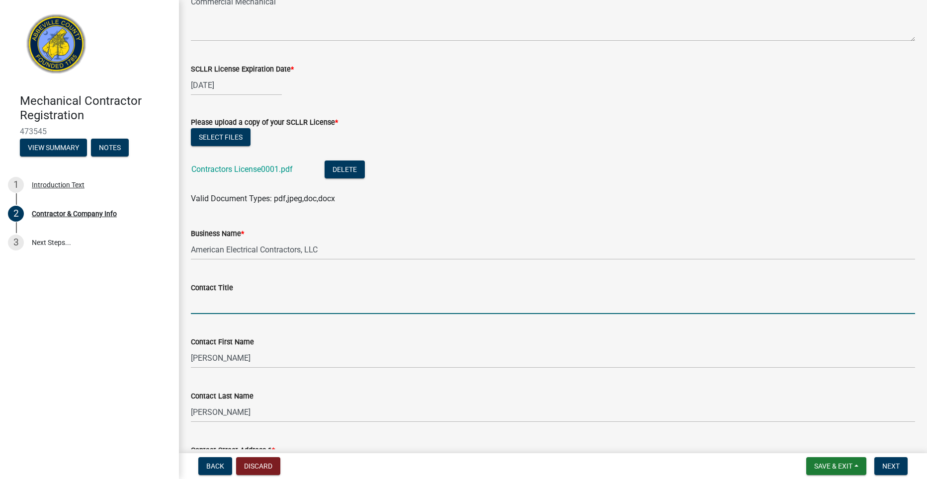
click at [293, 304] on input "Contact Title" at bounding box center [553, 304] width 724 height 20
type input "F"
type input "Office Manager-Lindy Fullbright"
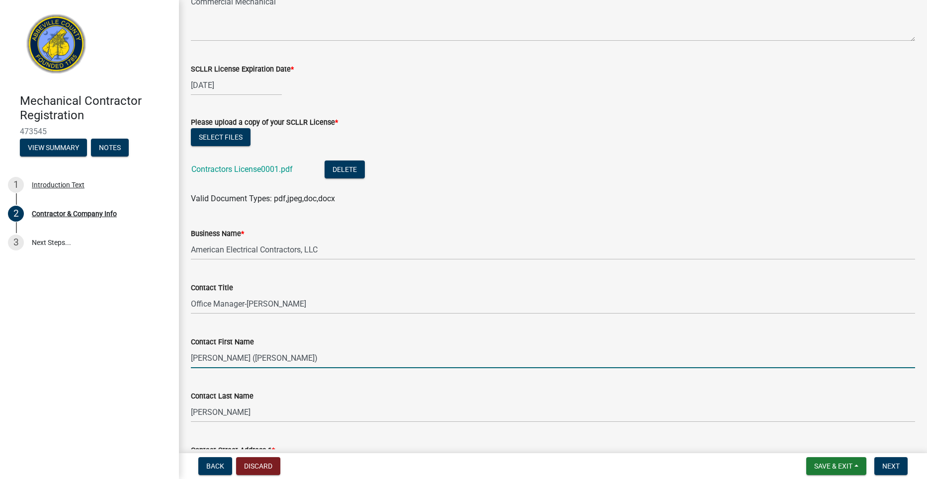
type input "Jarad (Blake)"
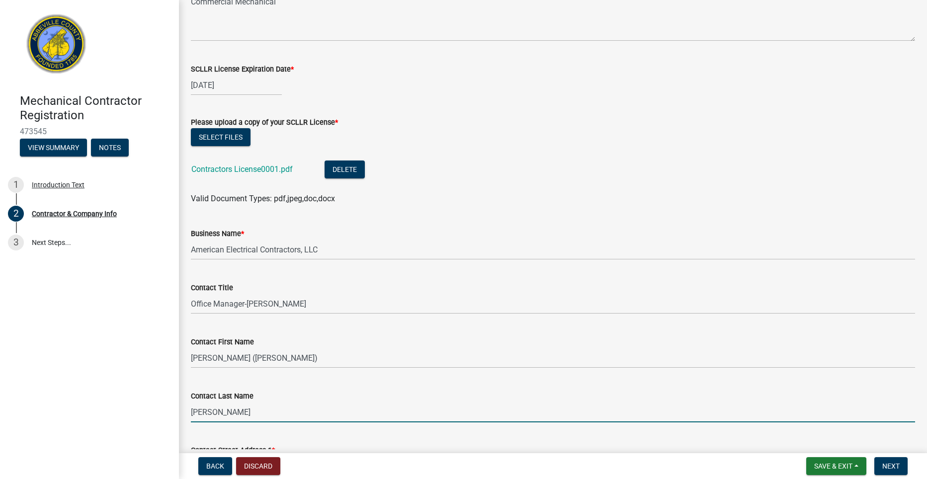
type input "Fullbright"
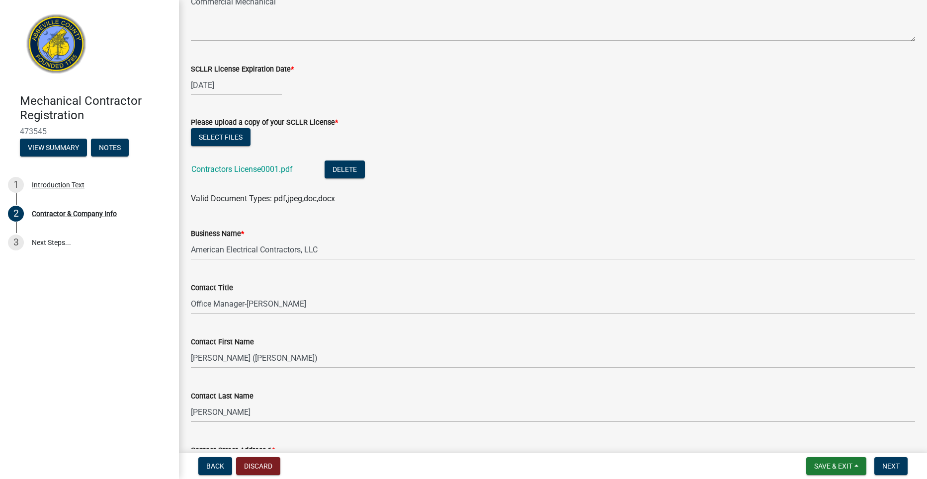
click at [534, 432] on div "Contact Street Address 1 * 927 Simpson Rd" at bounding box center [553, 454] width 724 height 46
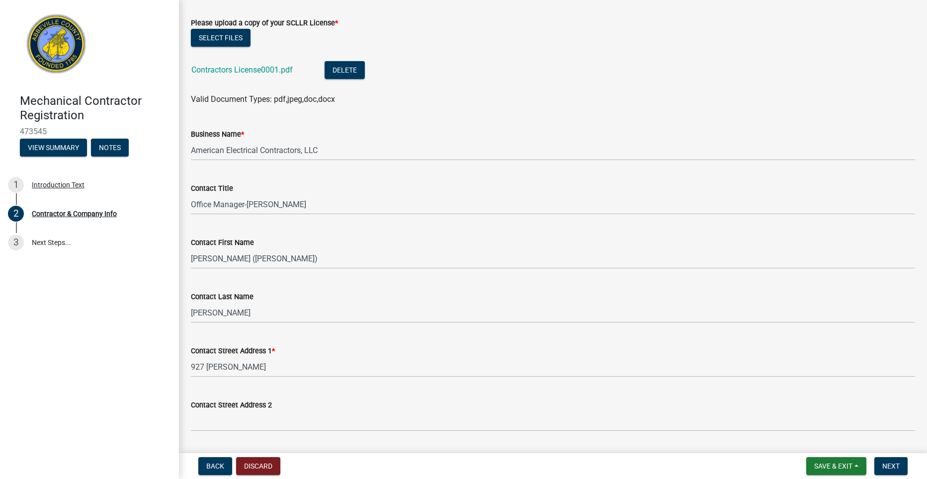
scroll to position [523, 0]
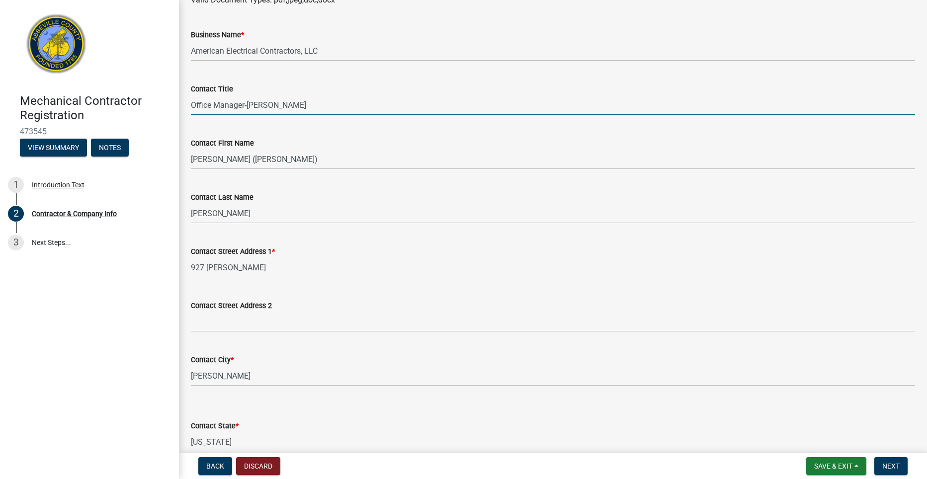
click at [265, 104] on input "Office Manager-Lindy Fullbright" at bounding box center [553, 105] width 724 height 20
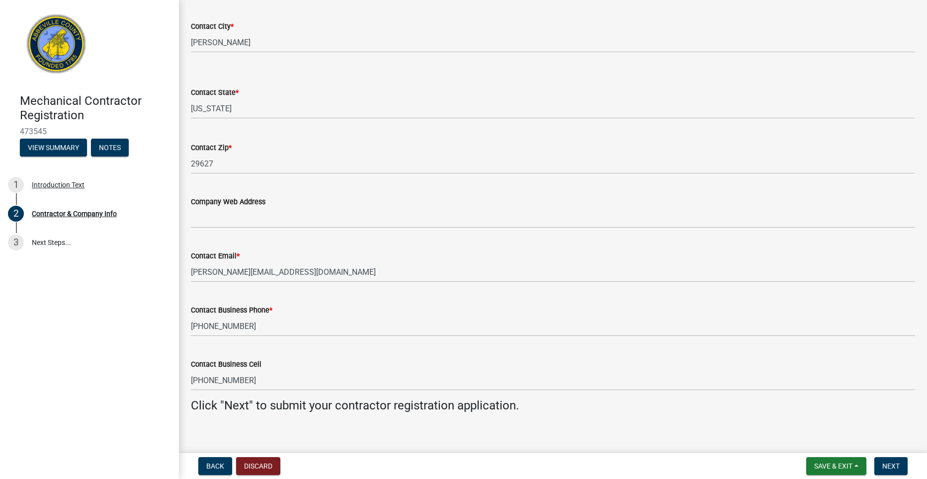
scroll to position [867, 0]
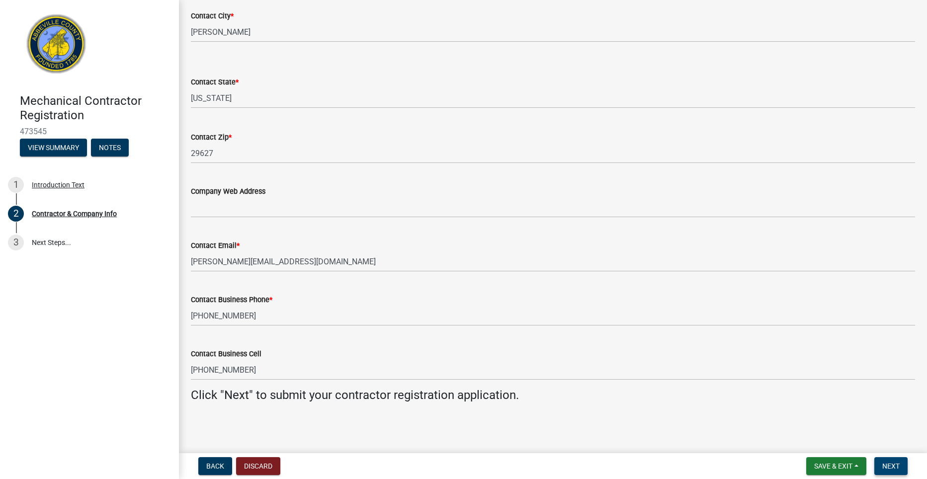
type input "Jarad Blake Fullbright"
click at [891, 464] on span "Next" at bounding box center [891, 466] width 17 height 8
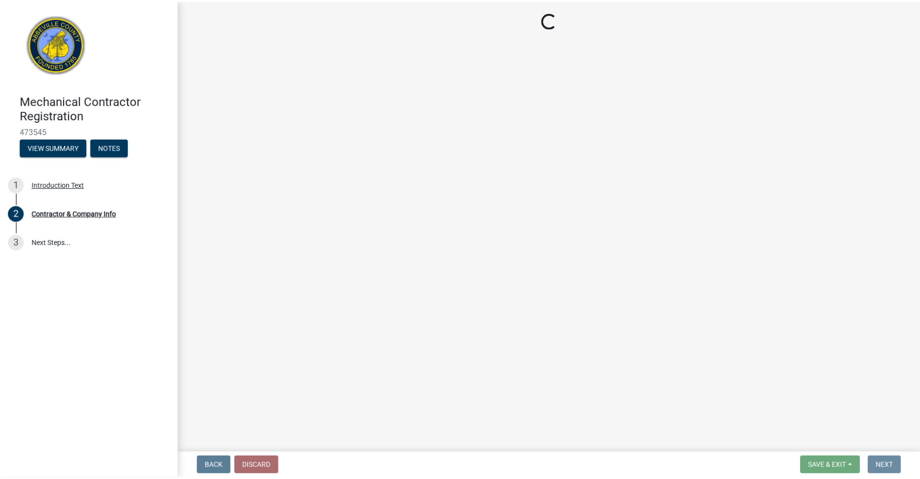
scroll to position [0, 0]
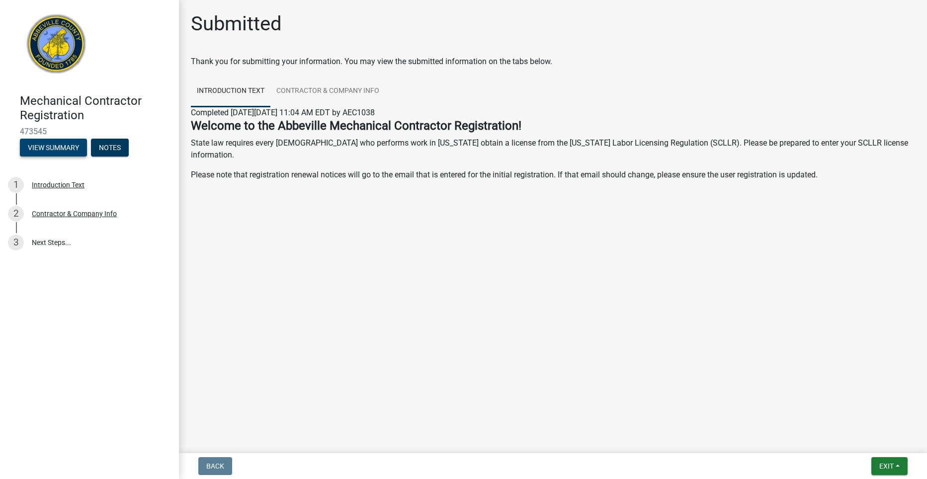
click at [69, 146] on button "View Summary" at bounding box center [53, 148] width 67 height 18
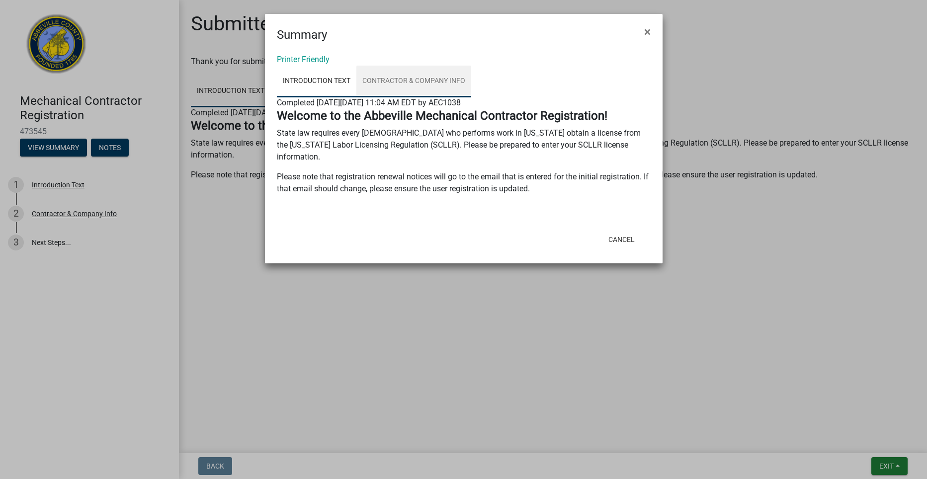
click at [430, 74] on link "Contractor & Company Info" at bounding box center [414, 82] width 115 height 32
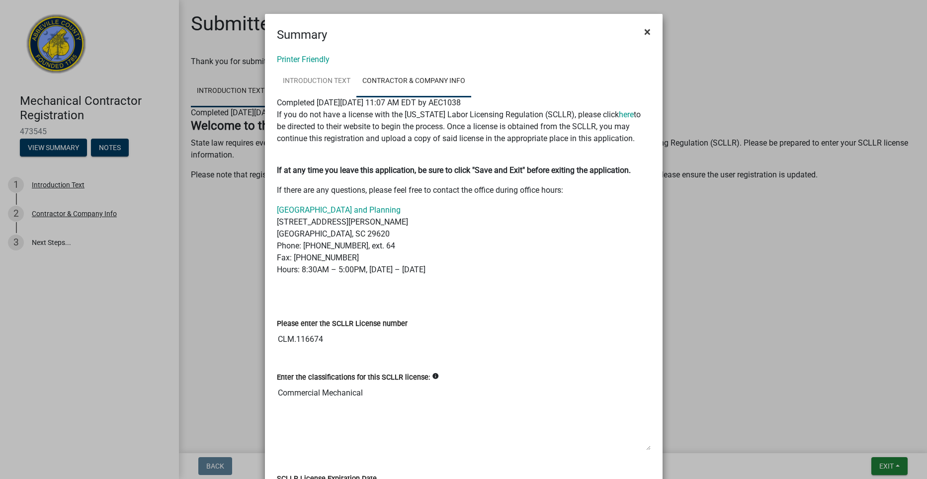
click at [644, 30] on span "×" at bounding box center [647, 32] width 6 height 14
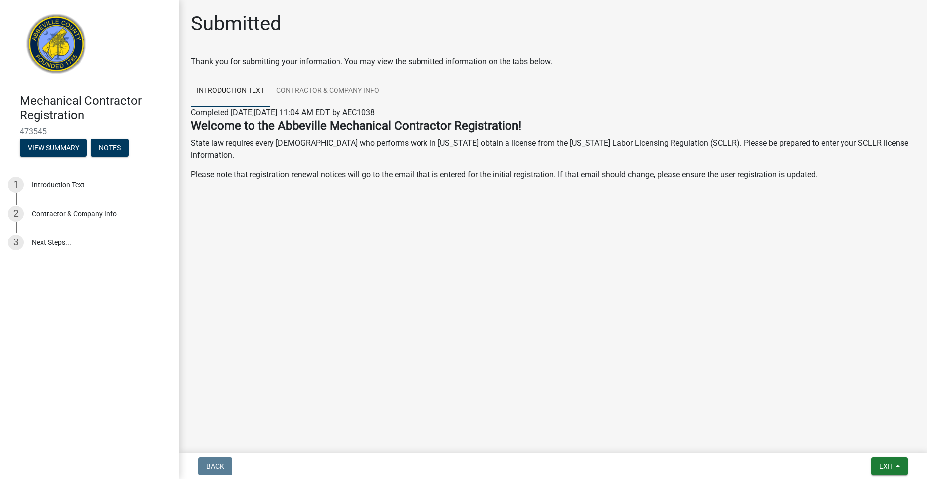
click at [66, 57] on img at bounding box center [56, 46] width 73 height 73
click at [886, 468] on span "Exit" at bounding box center [887, 466] width 14 height 8
click at [858, 449] on button "Save & Exit" at bounding box center [868, 441] width 80 height 24
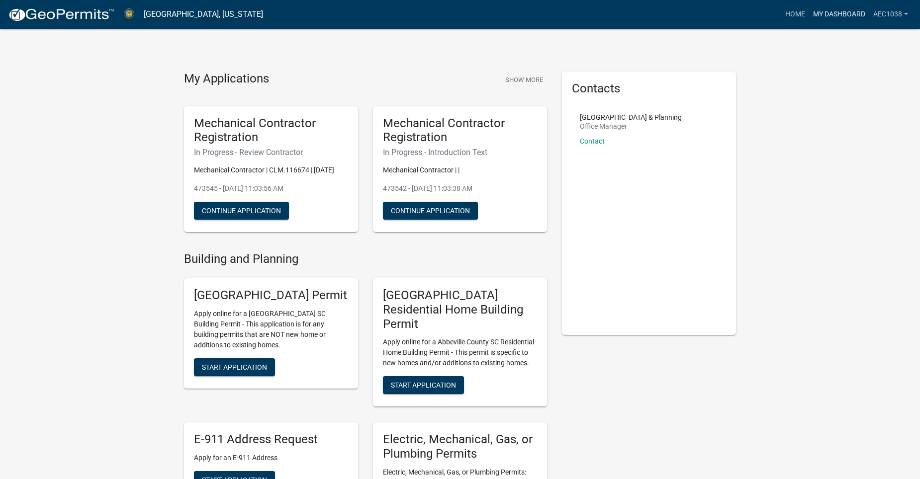
click at [850, 13] on link "My Dashboard" at bounding box center [839, 14] width 60 height 19
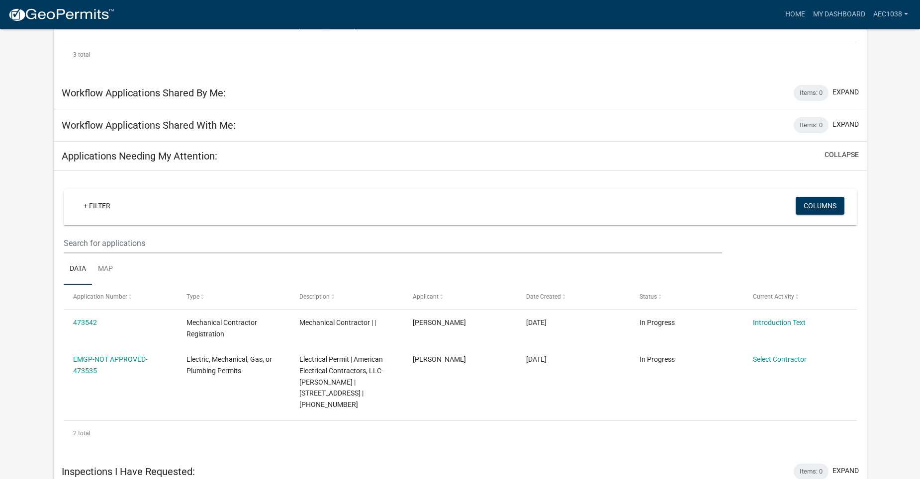
scroll to position [361, 0]
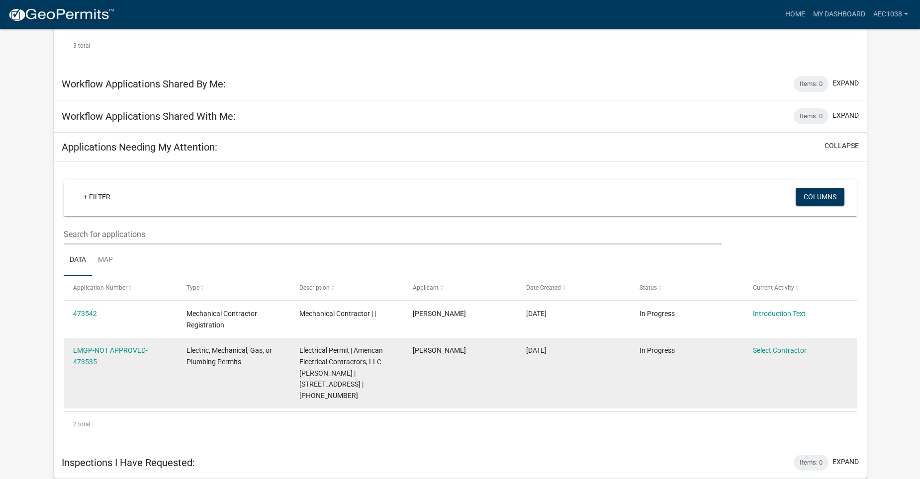
click at [110, 361] on div "EMGP-NOT APPROVED-473535" at bounding box center [120, 356] width 94 height 23
click at [108, 350] on link "EMGP-NOT APPROVED-473535" at bounding box center [110, 356] width 75 height 19
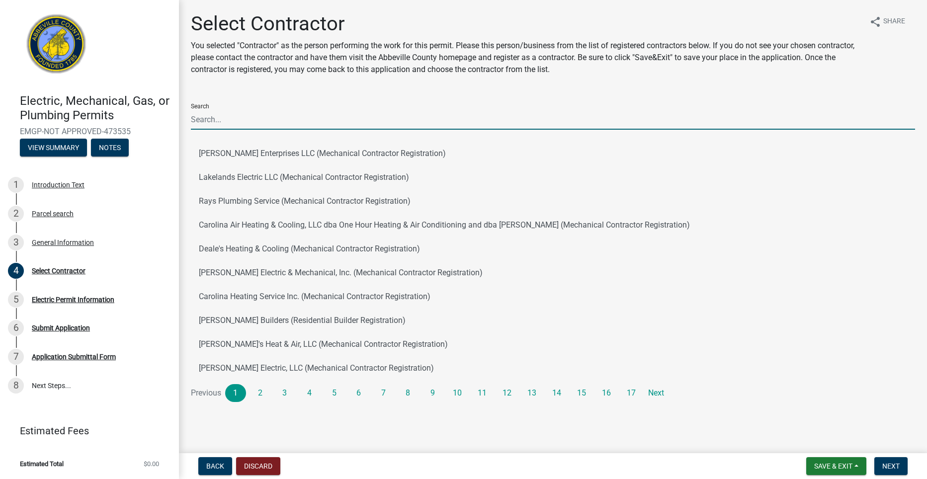
click at [321, 121] on input "Search" at bounding box center [553, 119] width 724 height 20
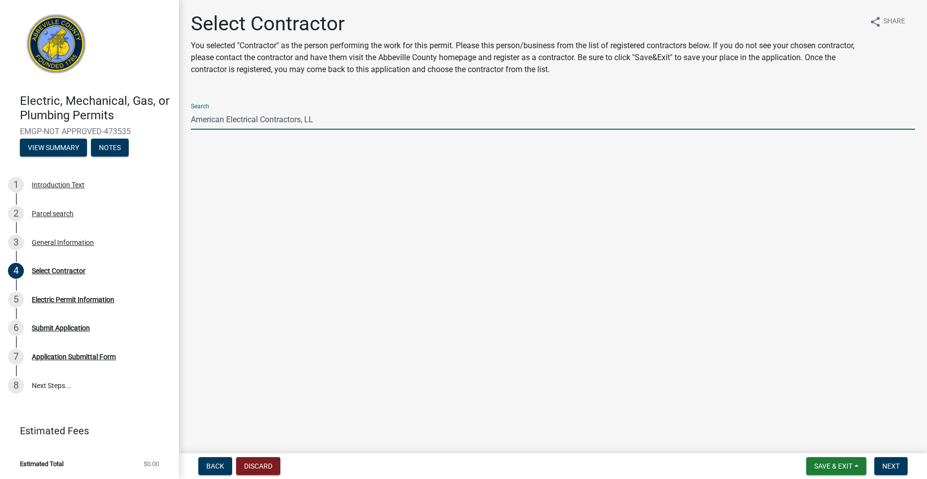
type input "American Electrical Contractors, LLC"
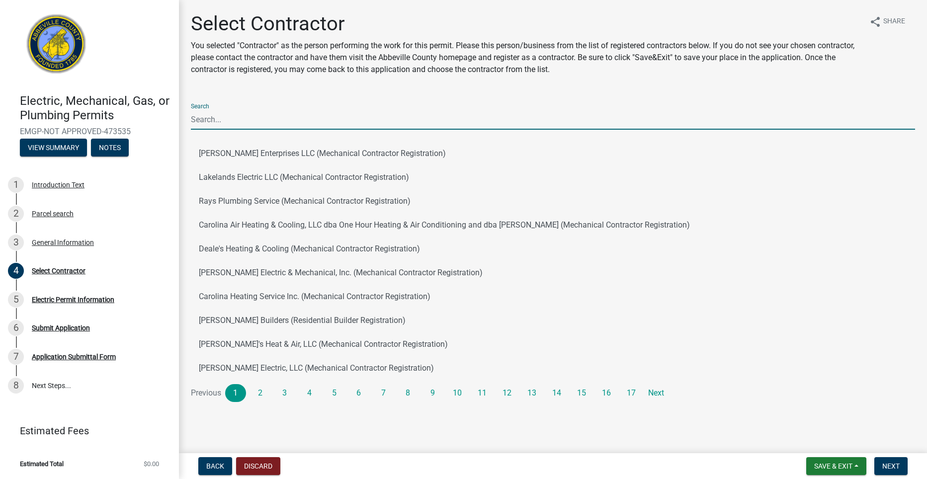
click at [256, 121] on input "Search" at bounding box center [553, 119] width 724 height 20
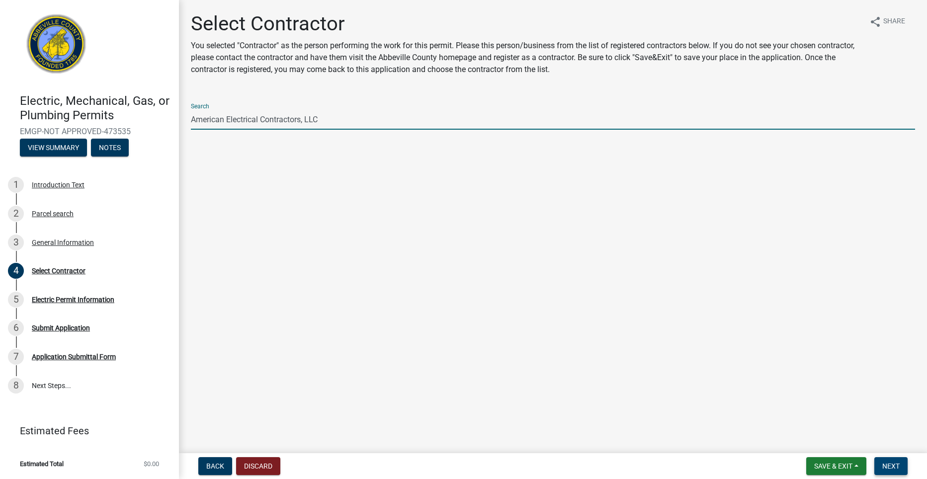
type input "American Electrical Contractors, LLC"
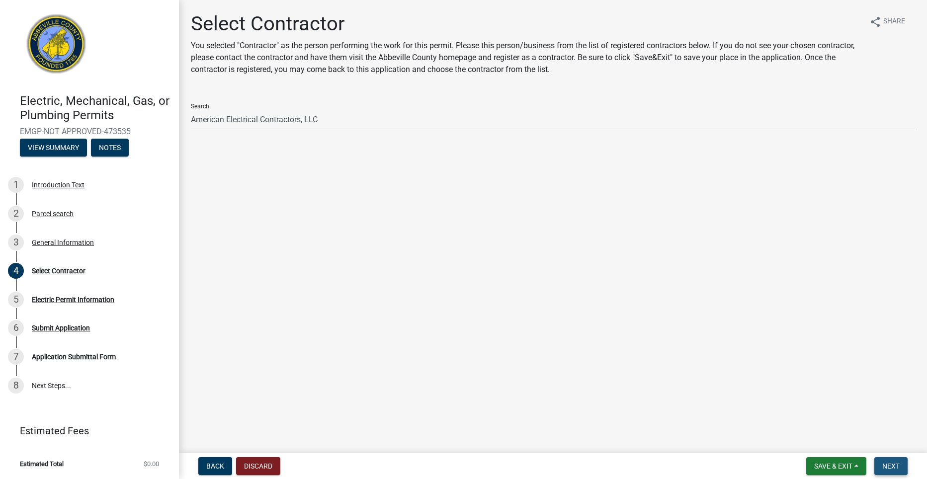
click at [892, 469] on span "Next" at bounding box center [891, 466] width 17 height 8
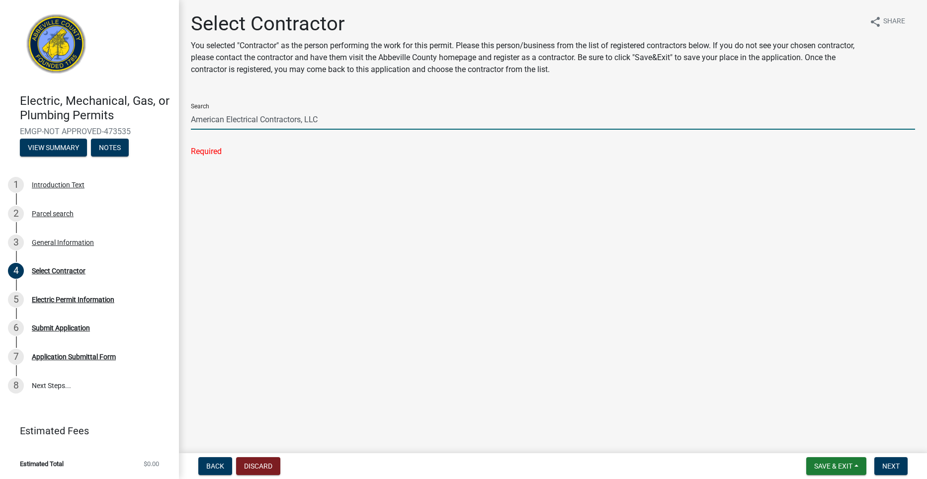
click at [365, 113] on input "American Electrical Contractors, LLC" at bounding box center [553, 119] width 724 height 20
click at [438, 117] on input "American Electrical Contractors, LLC" at bounding box center [553, 119] width 724 height 20
click at [453, 124] on input "American Electrical Contractors, LLC" at bounding box center [553, 119] width 724 height 20
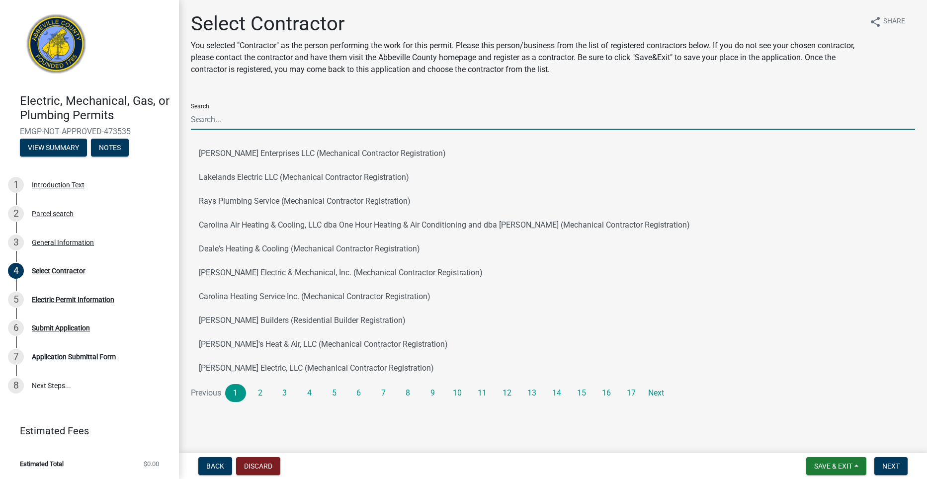
click at [314, 117] on input "Search" at bounding box center [553, 119] width 724 height 20
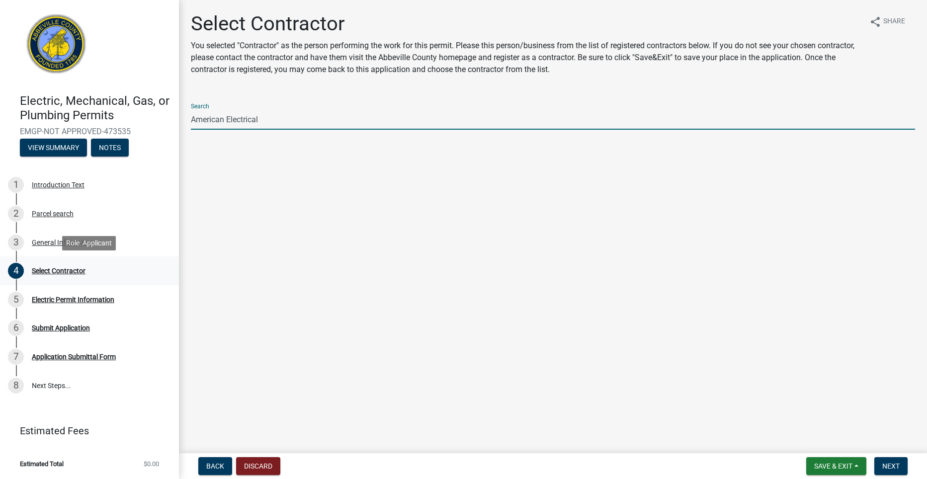
click at [58, 269] on div "Select Contractor" at bounding box center [59, 271] width 54 height 7
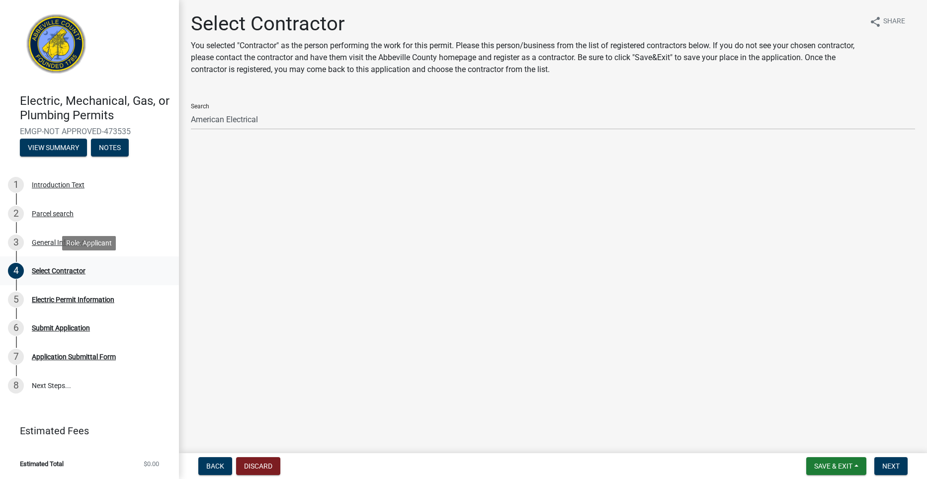
click at [58, 269] on div "Select Contractor" at bounding box center [59, 271] width 54 height 7
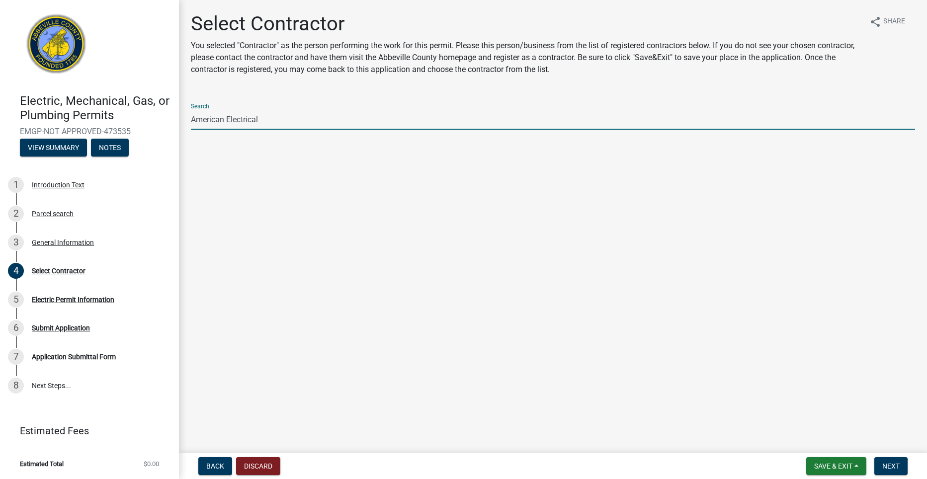
click at [303, 123] on input "American Electrical" at bounding box center [553, 119] width 724 height 20
type input "A"
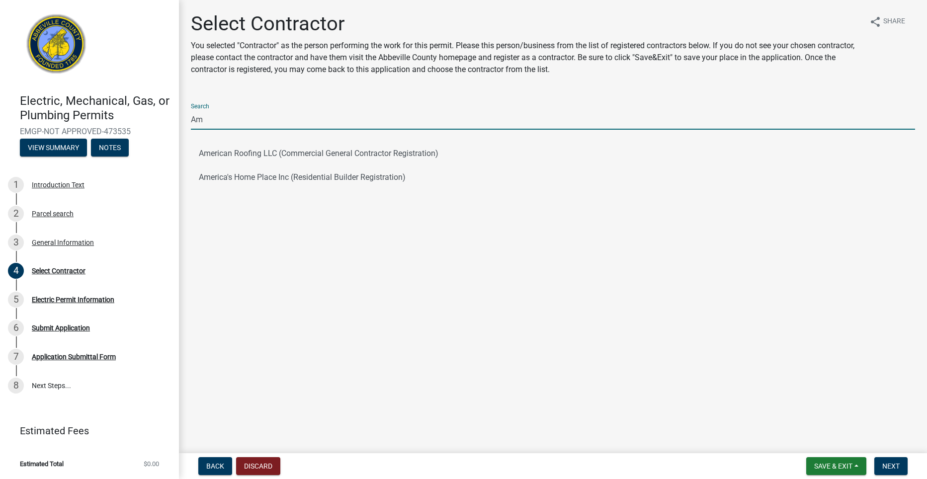
type input "A"
